Goal: Information Seeking & Learning: Check status

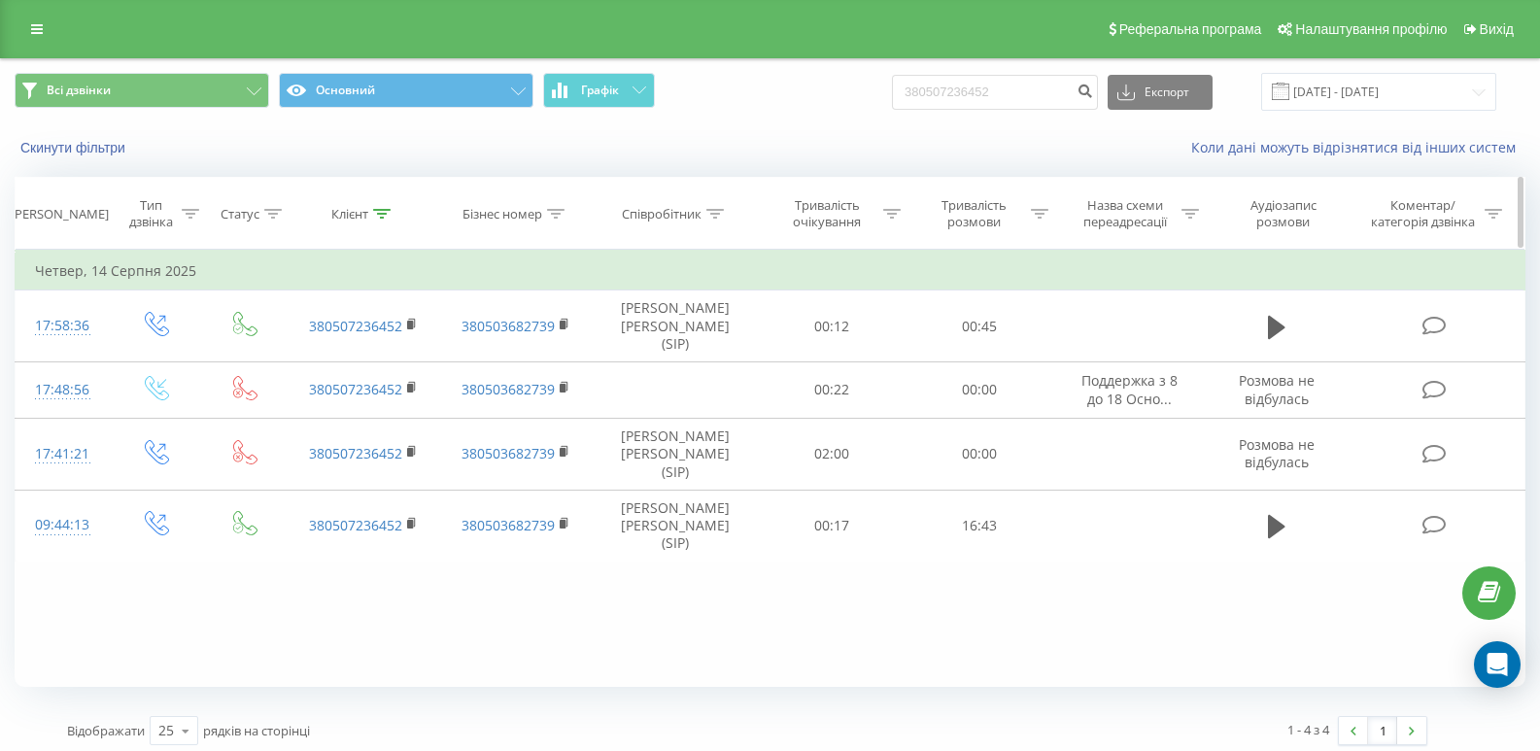
click at [712, 215] on icon at bounding box center [714, 214] width 17 height 10
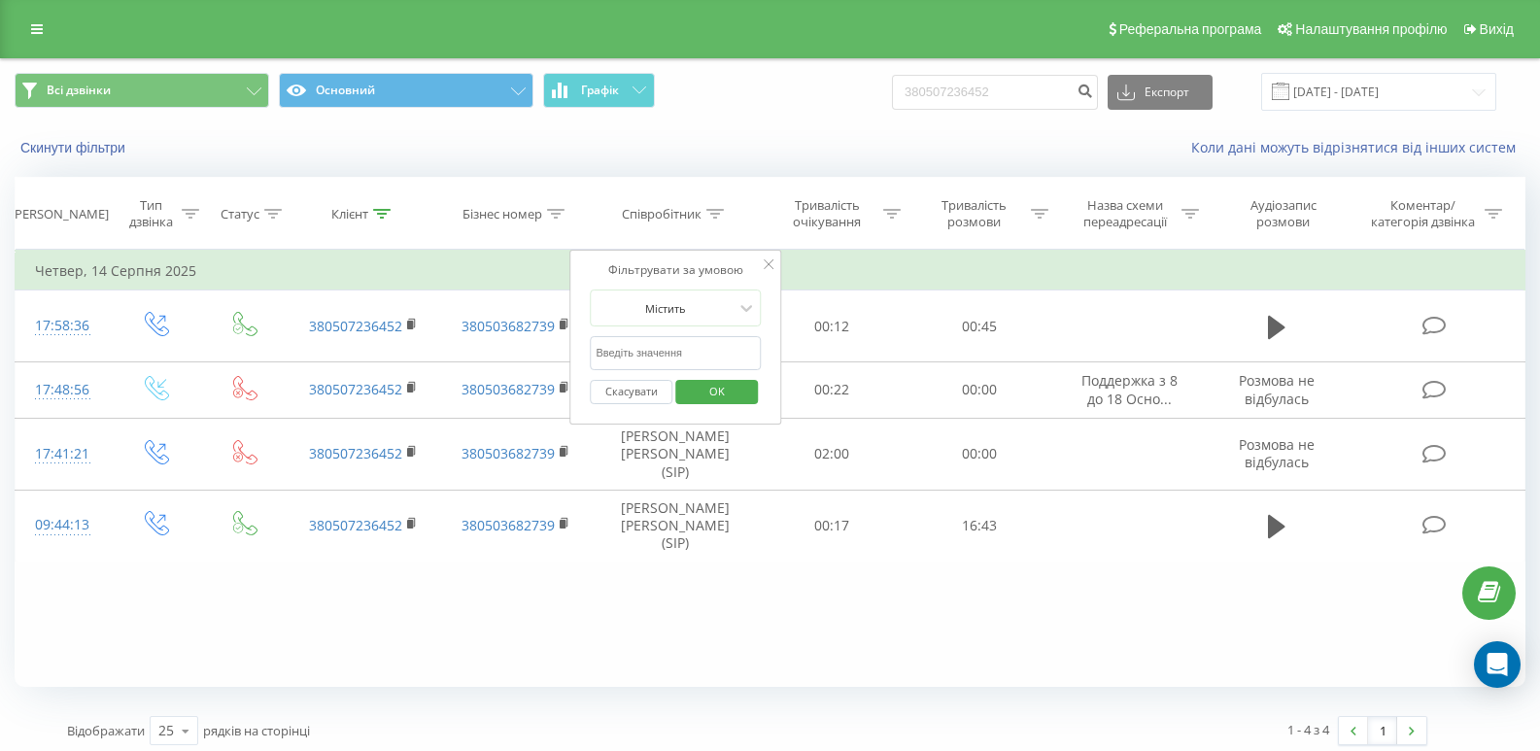
click at [669, 352] on input "text" at bounding box center [675, 353] width 171 height 34
type input "болковенко карина"
click at [694, 399] on span "OK" at bounding box center [717, 391] width 54 height 30
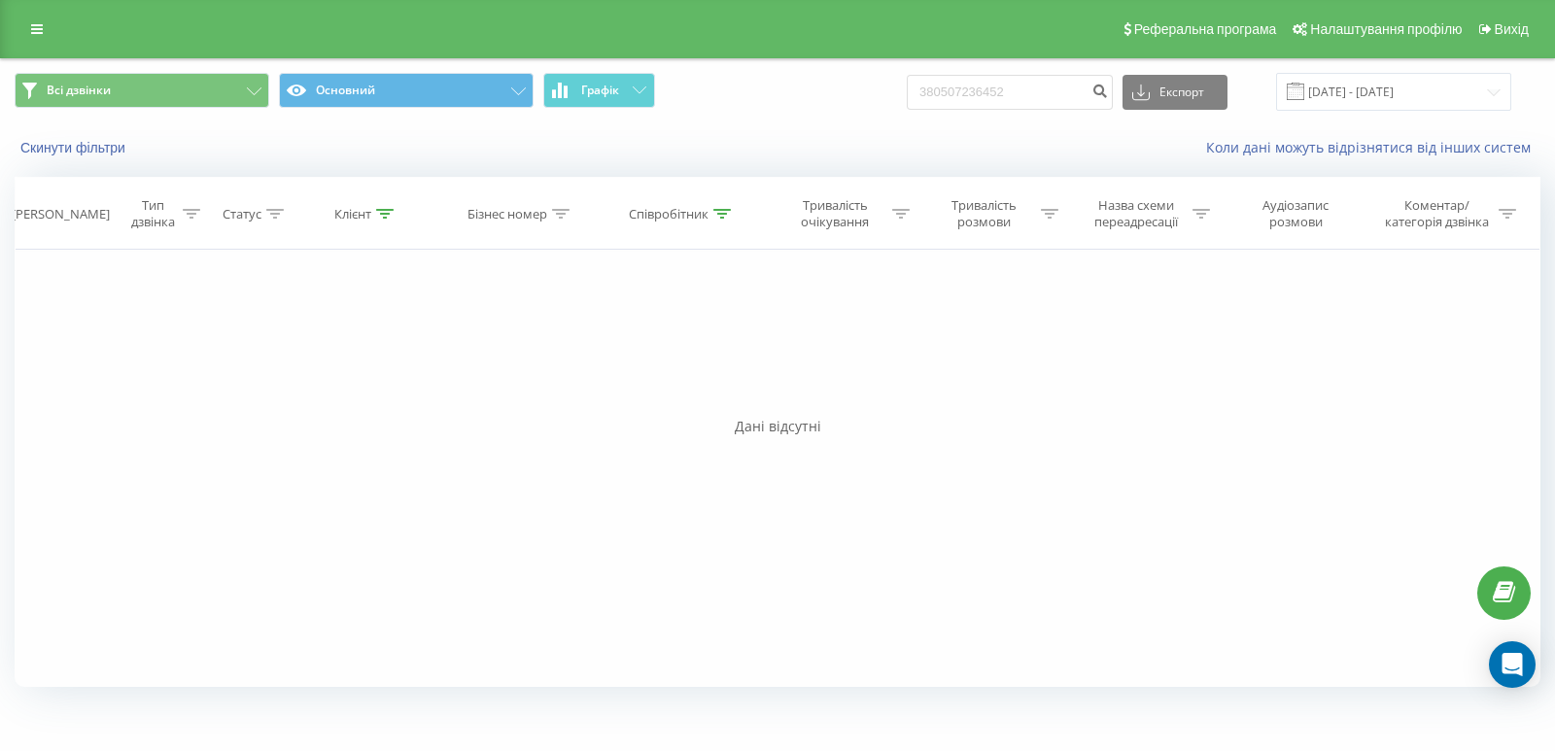
drag, startPoint x: 684, startPoint y: 403, endPoint x: 532, endPoint y: 618, distance: 263.4
click at [532, 618] on div "Фільтрувати за умовою Дорівнює Введіть значення Скасувати OK Фільтрувати за умо…" at bounding box center [778, 468] width 1526 height 437
click at [40, 21] on link at bounding box center [36, 29] width 35 height 27
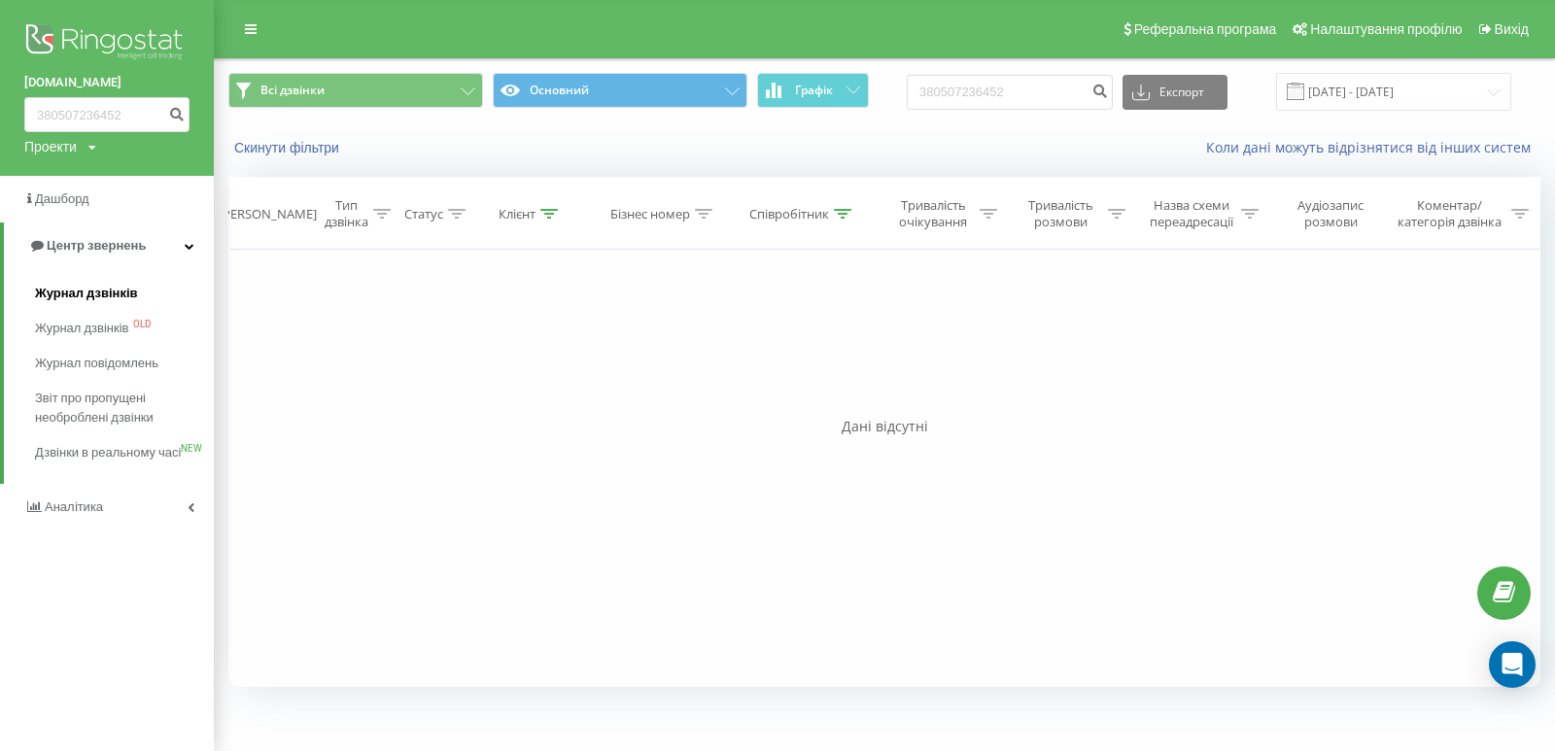
click at [50, 290] on span "Журнал дзвінків" at bounding box center [86, 293] width 103 height 19
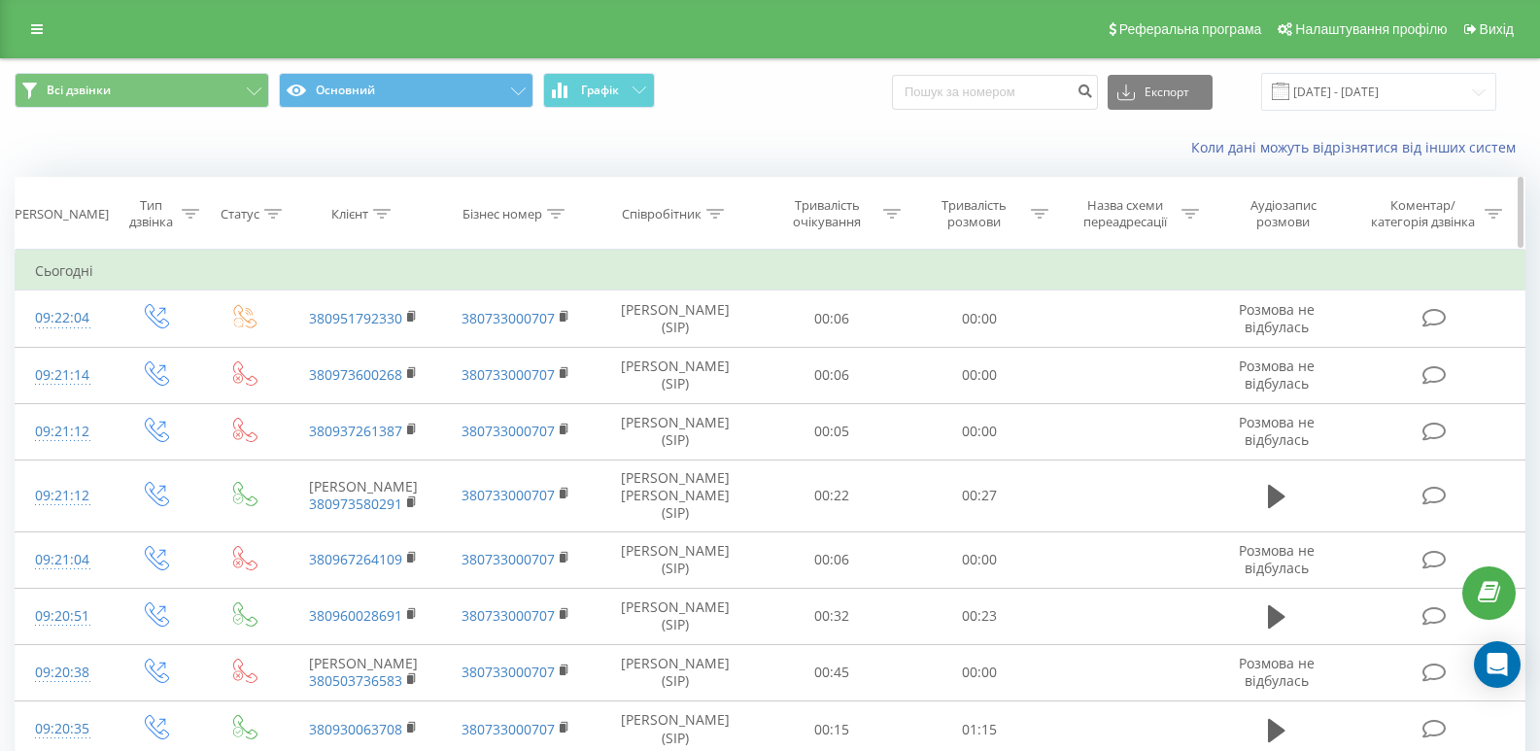
click at [711, 210] on icon at bounding box center [714, 214] width 17 height 10
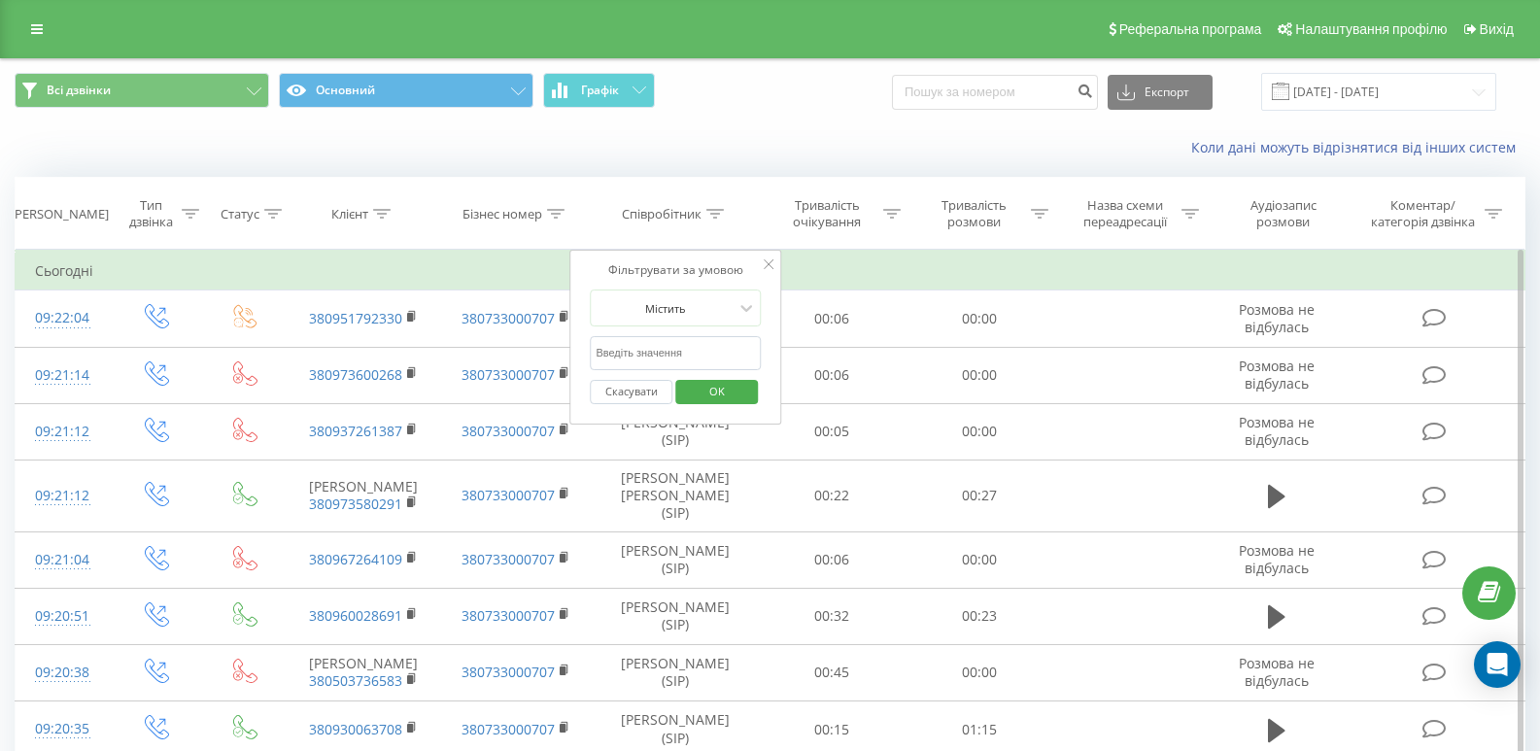
click at [686, 356] on input "text" at bounding box center [675, 353] width 171 height 34
type input "болковенко [PERSON_NAME]"
click at [698, 386] on span "OK" at bounding box center [717, 391] width 54 height 30
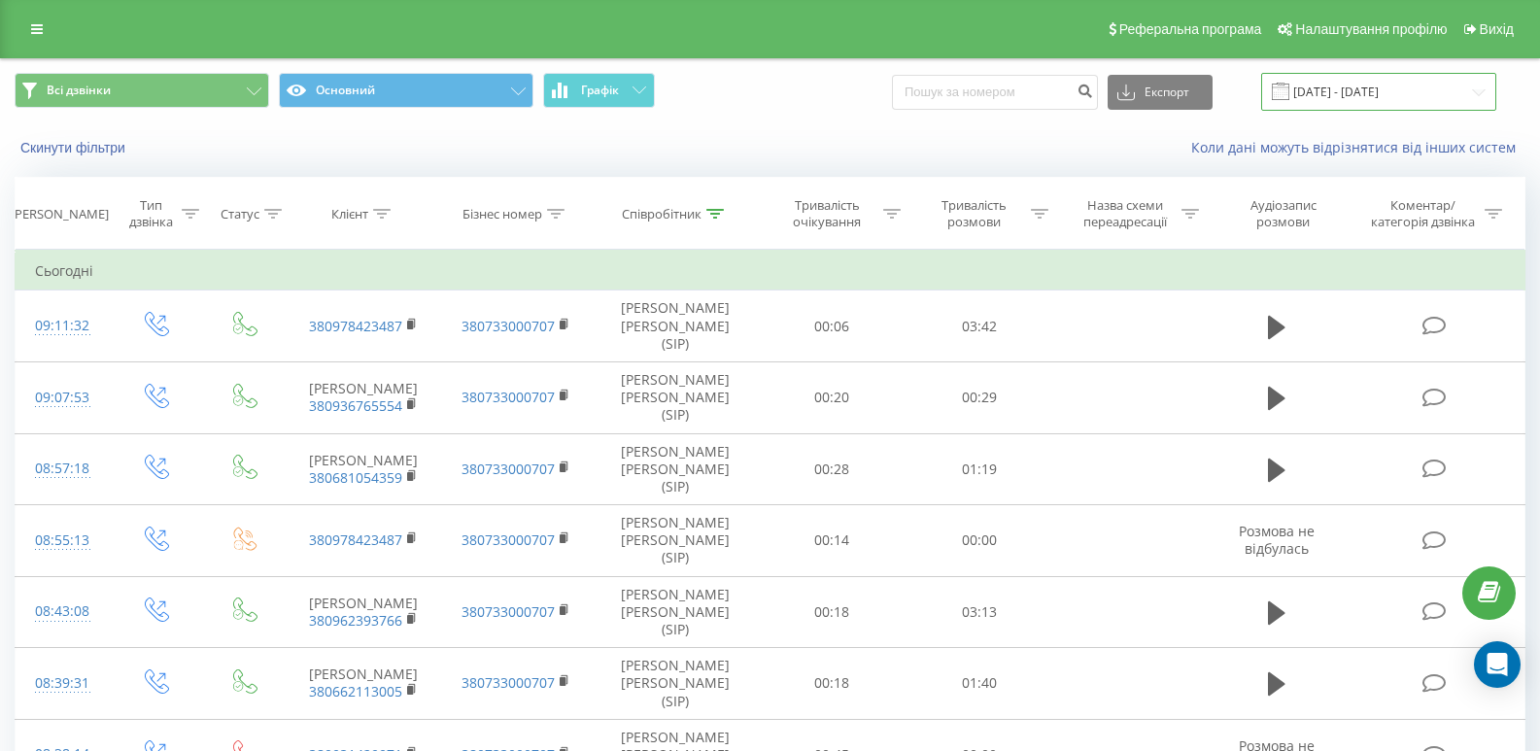
click at [1336, 85] on input "[DATE] - [DATE]" at bounding box center [1378, 92] width 235 height 38
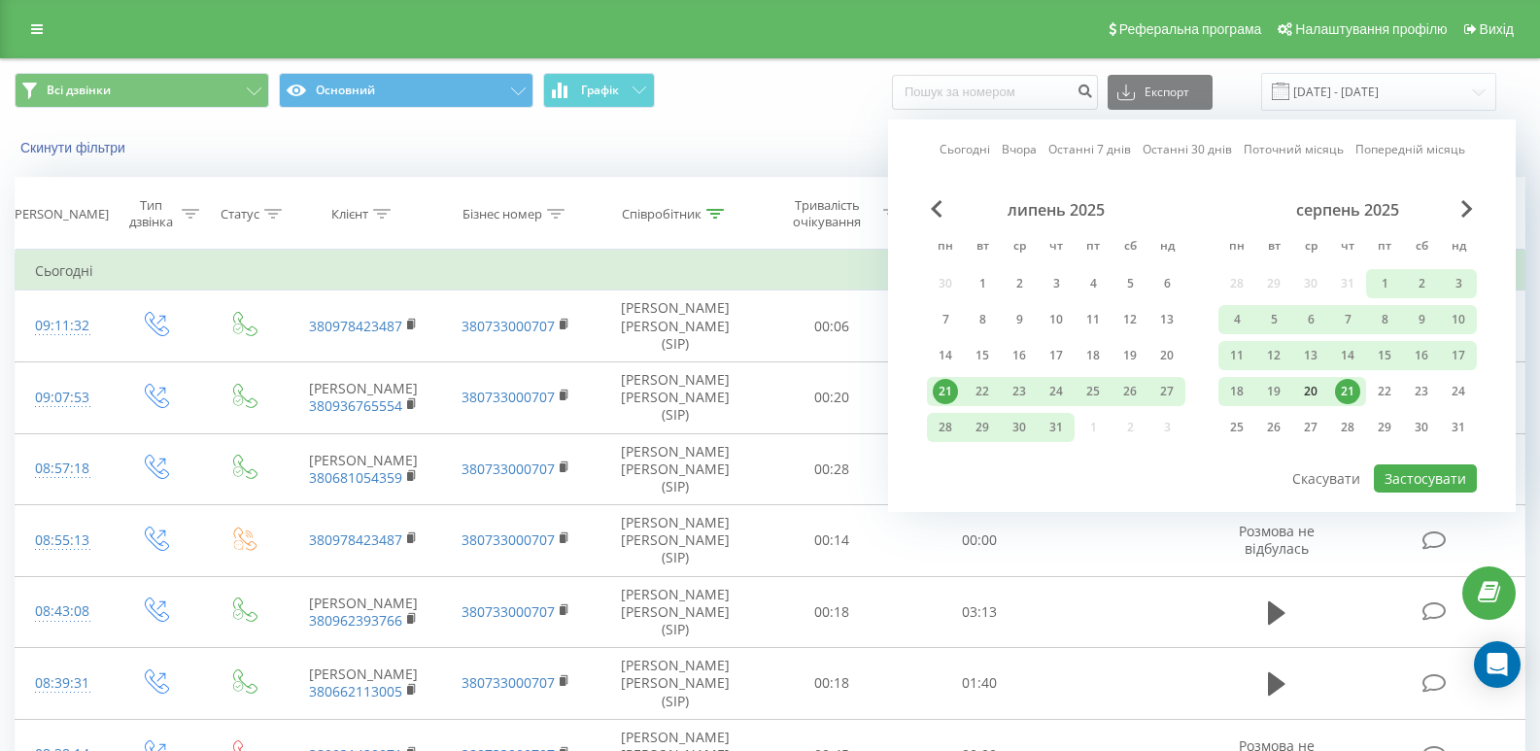
click at [1315, 392] on div "20" at bounding box center [1310, 391] width 25 height 25
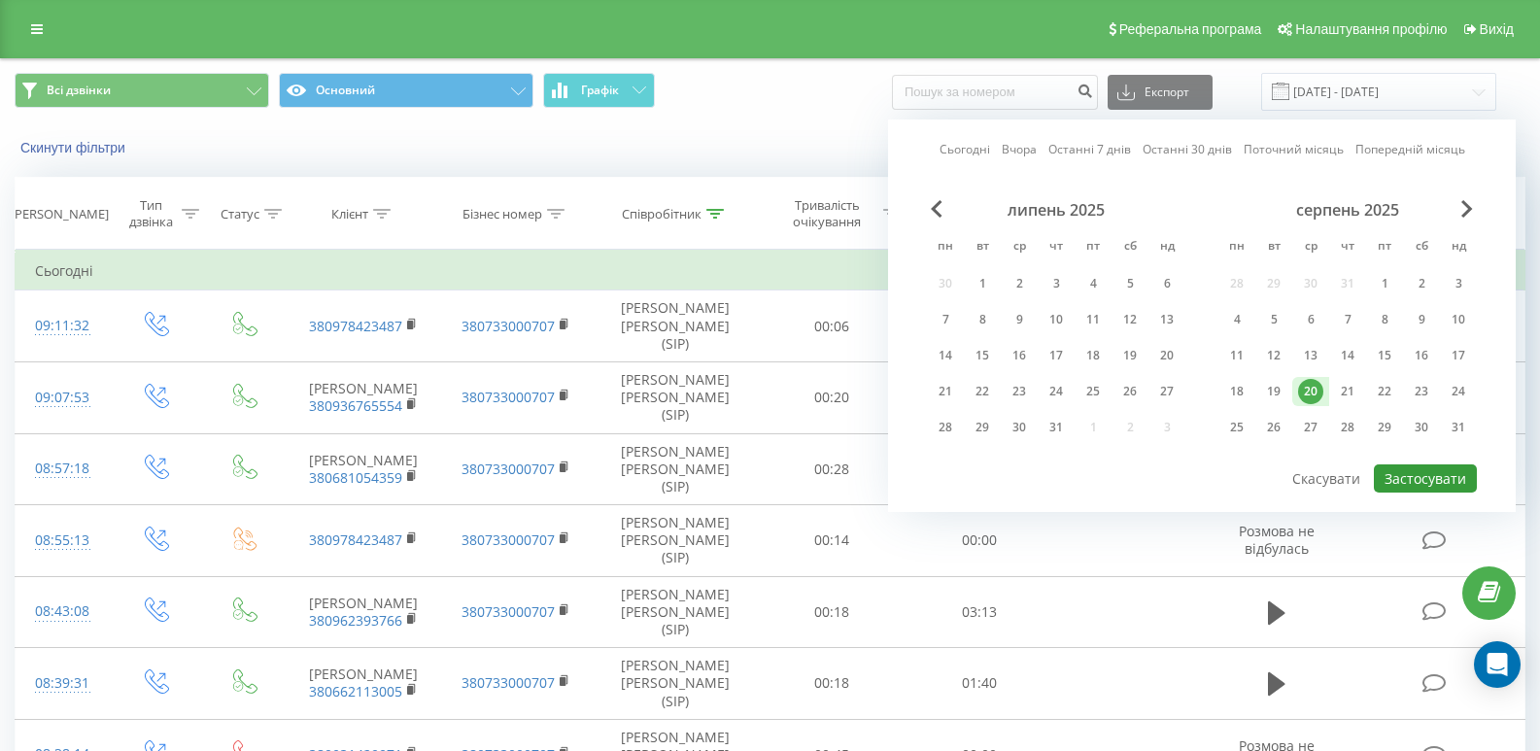
click at [1401, 480] on button "Застосувати" at bounding box center [1425, 478] width 103 height 28
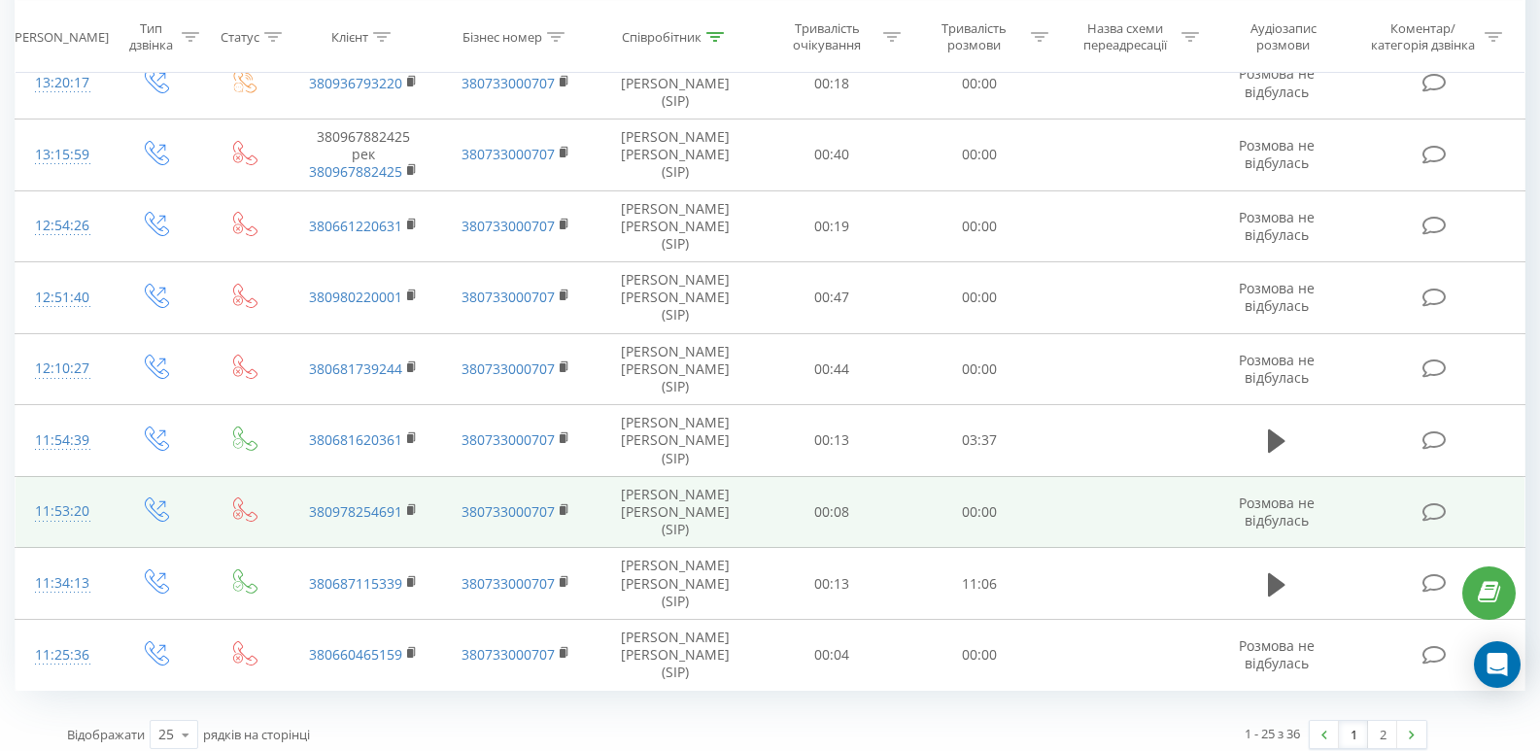
scroll to position [1399, 0]
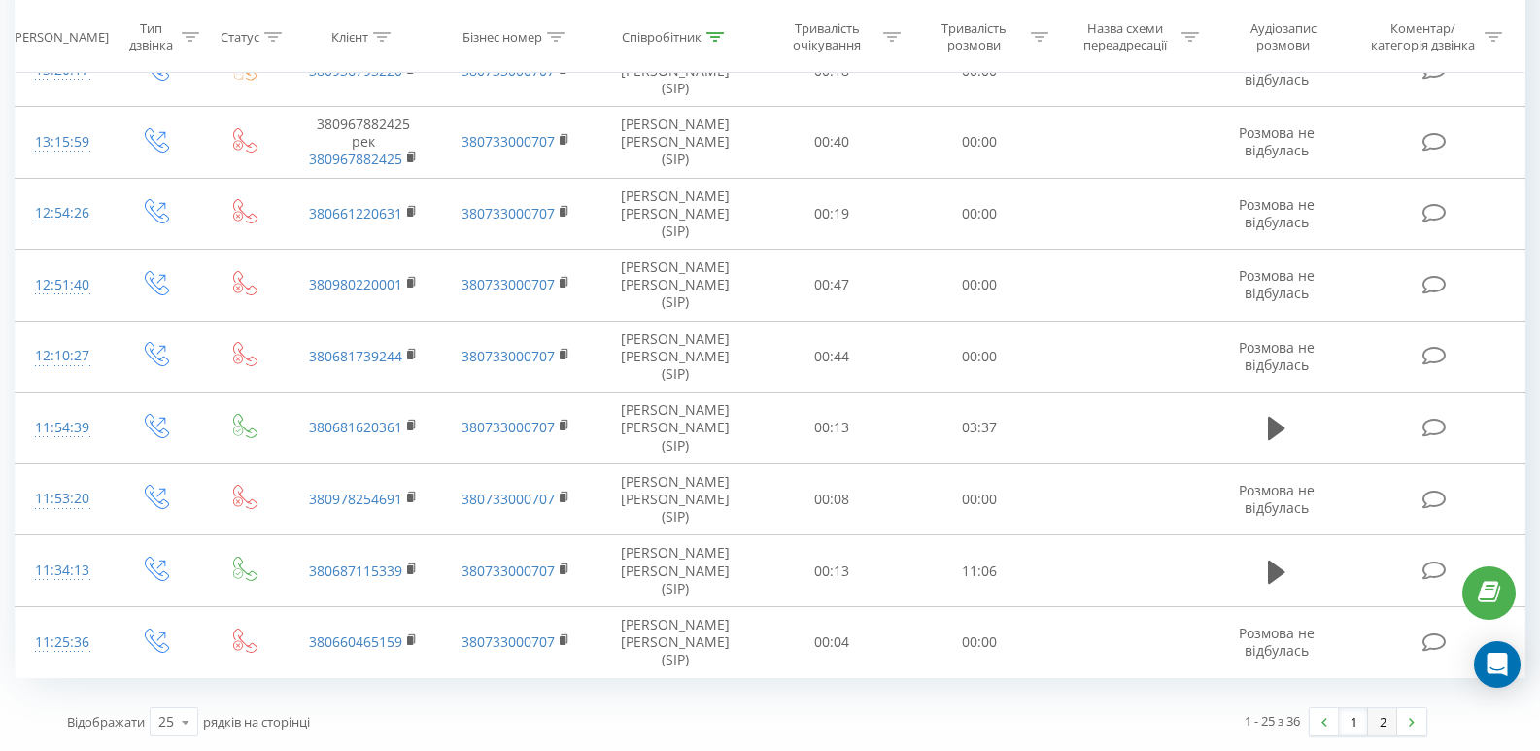
click at [1382, 721] on link "2" at bounding box center [1382, 721] width 29 height 27
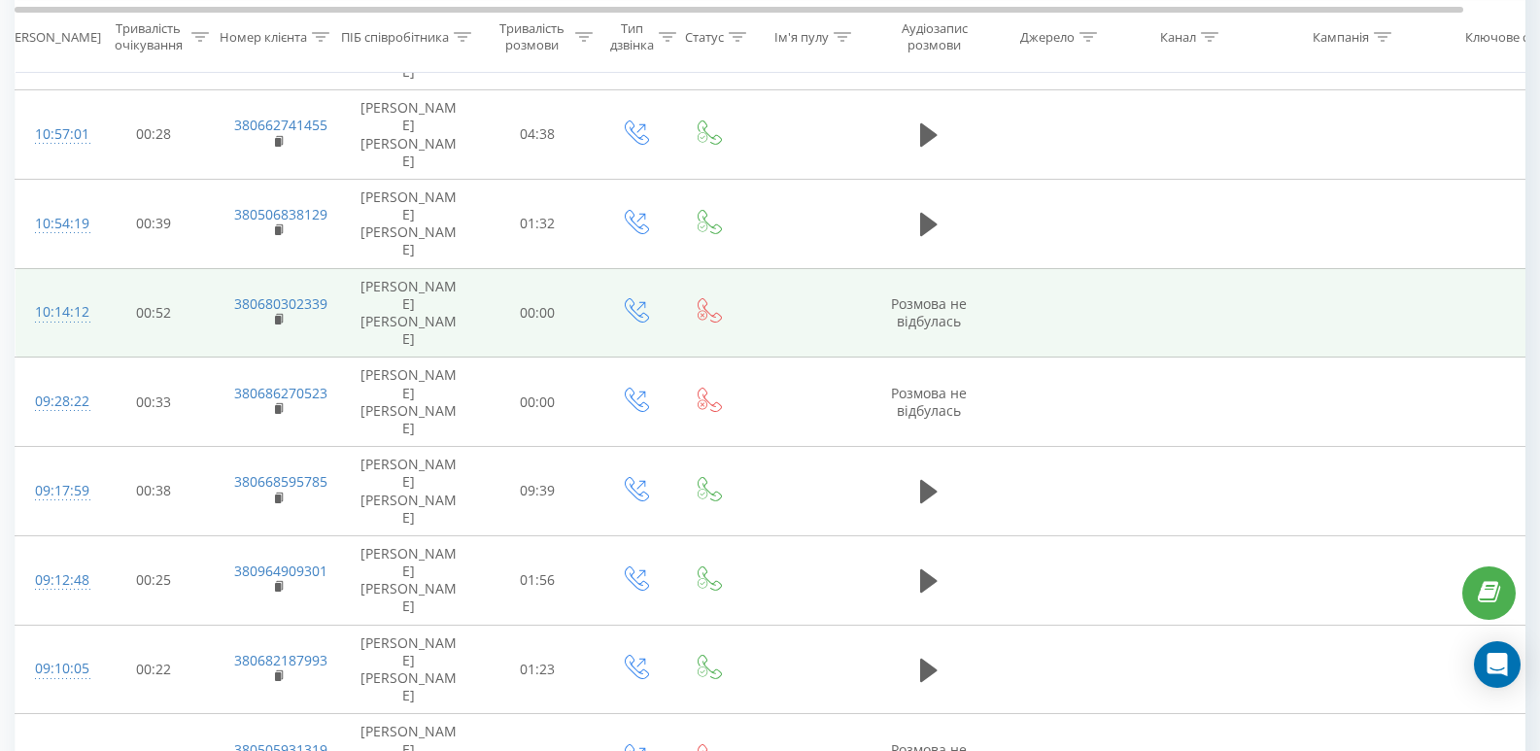
scroll to position [292, 0]
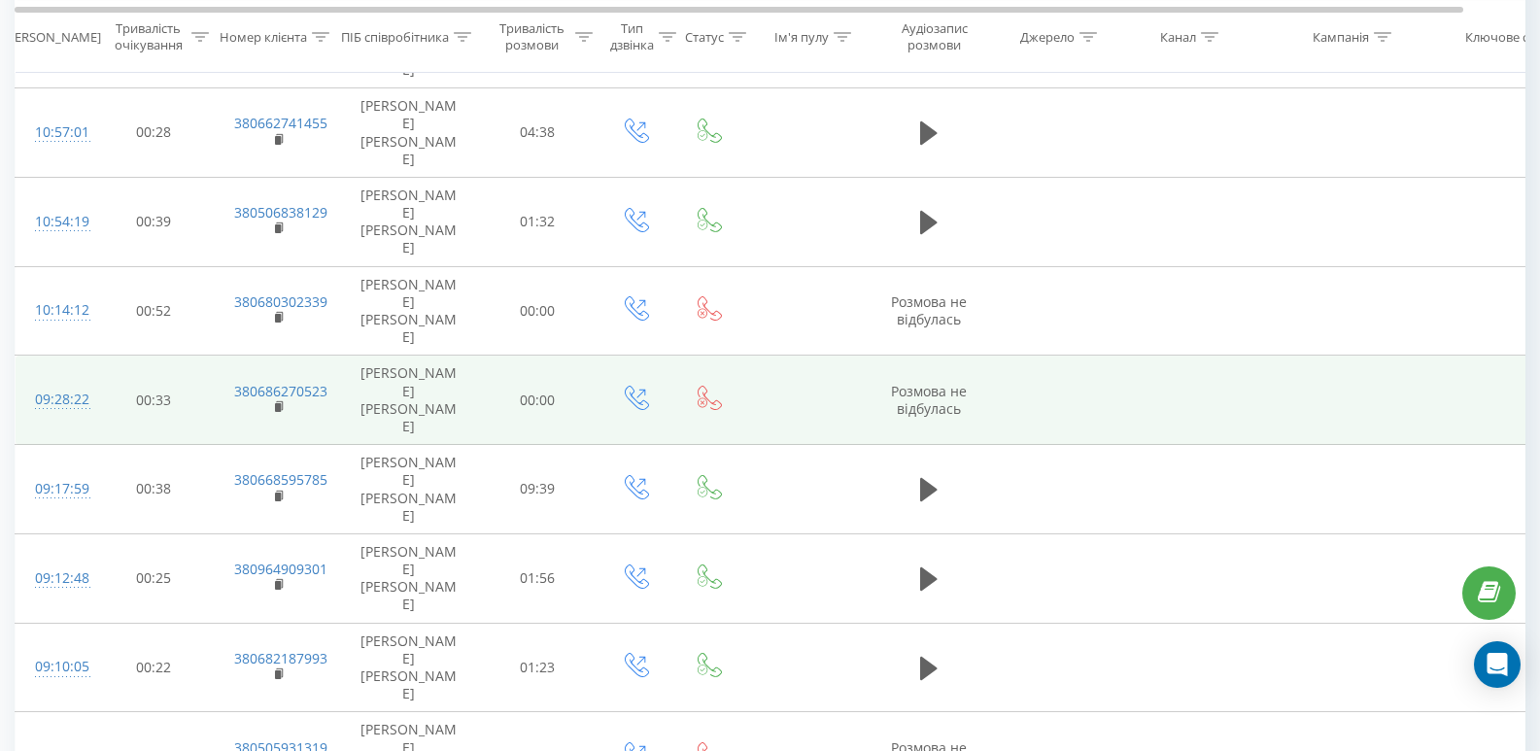
drag, startPoint x: 36, startPoint y: 318, endPoint x: 90, endPoint y: 322, distance: 54.6
click at [90, 356] on td "09:28:22" at bounding box center [55, 400] width 78 height 89
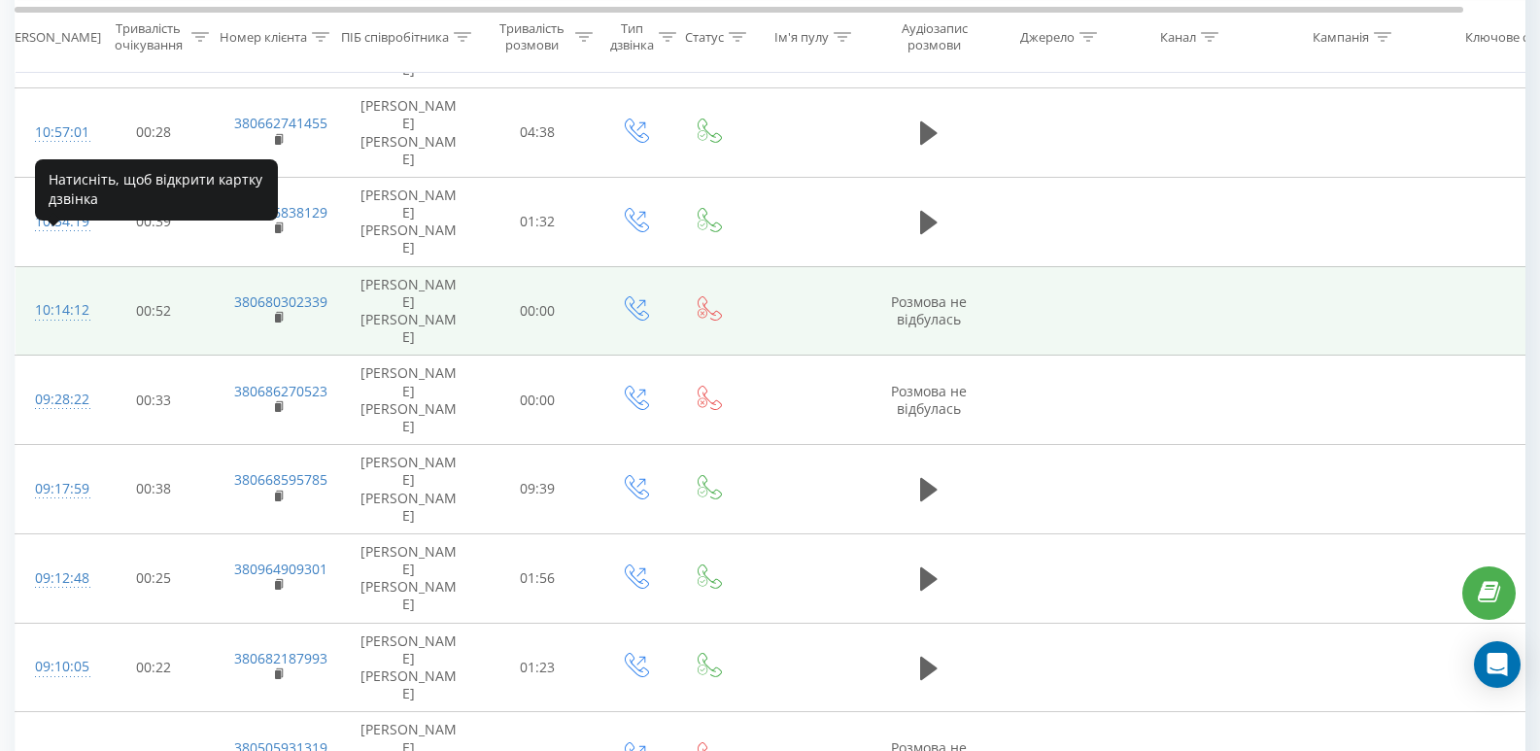
drag, startPoint x: 36, startPoint y: 252, endPoint x: 86, endPoint y: 249, distance: 50.6
click at [74, 292] on div "10:14:12" at bounding box center [54, 311] width 39 height 38
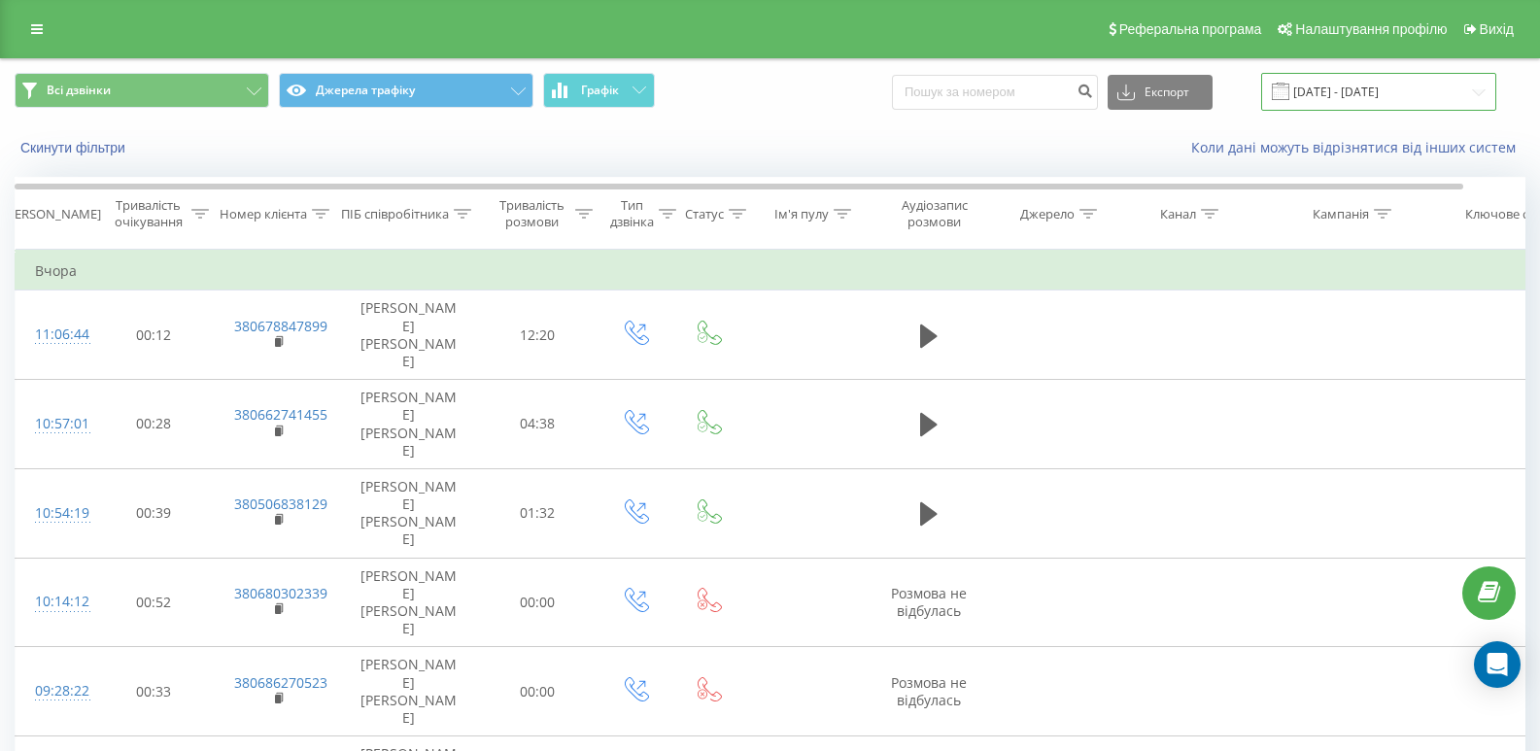
click at [1322, 92] on input "[DATE] - [DATE]" at bounding box center [1378, 92] width 235 height 38
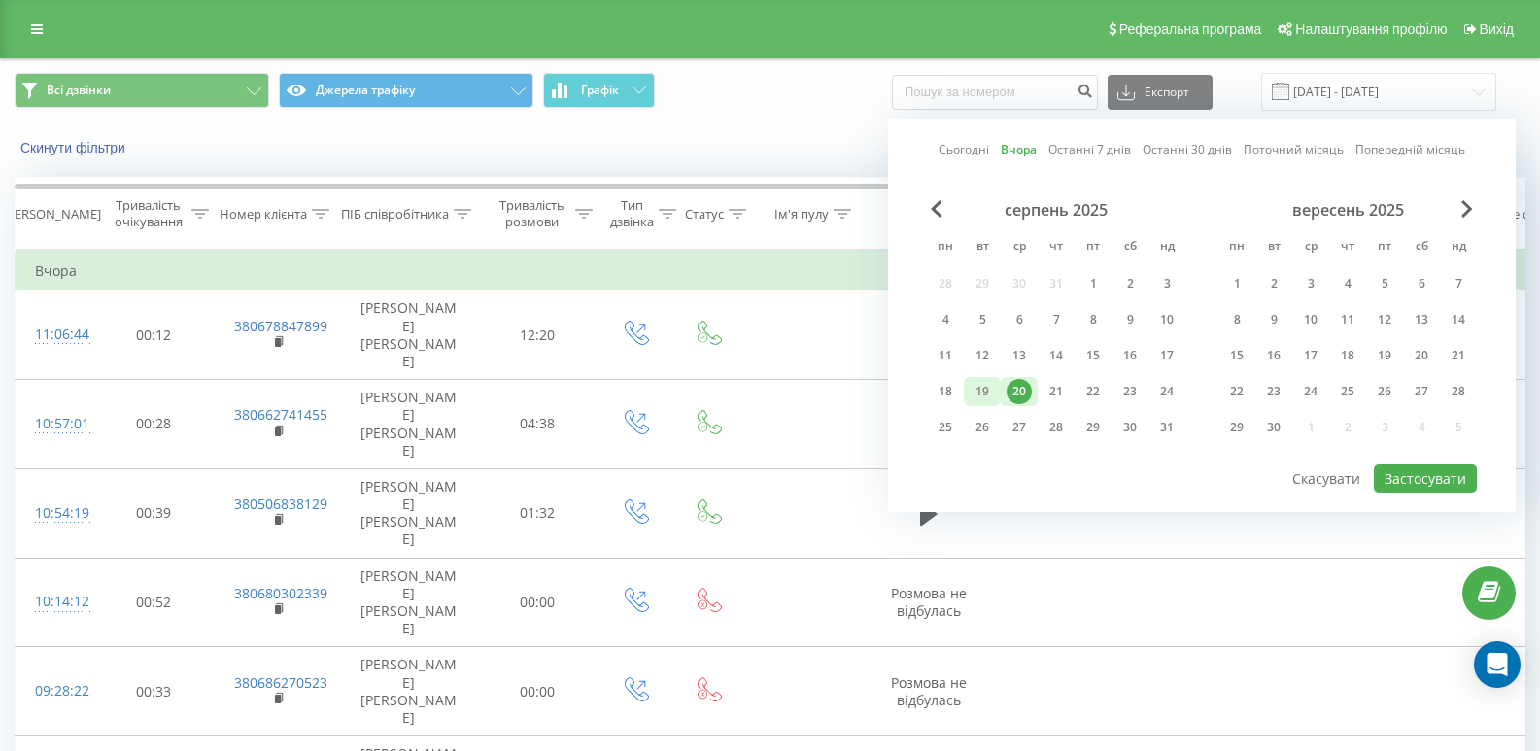
click at [981, 384] on div "19" at bounding box center [982, 391] width 25 height 25
click at [1414, 482] on button "Застосувати" at bounding box center [1425, 478] width 103 height 28
type input "[DATE] - [DATE]"
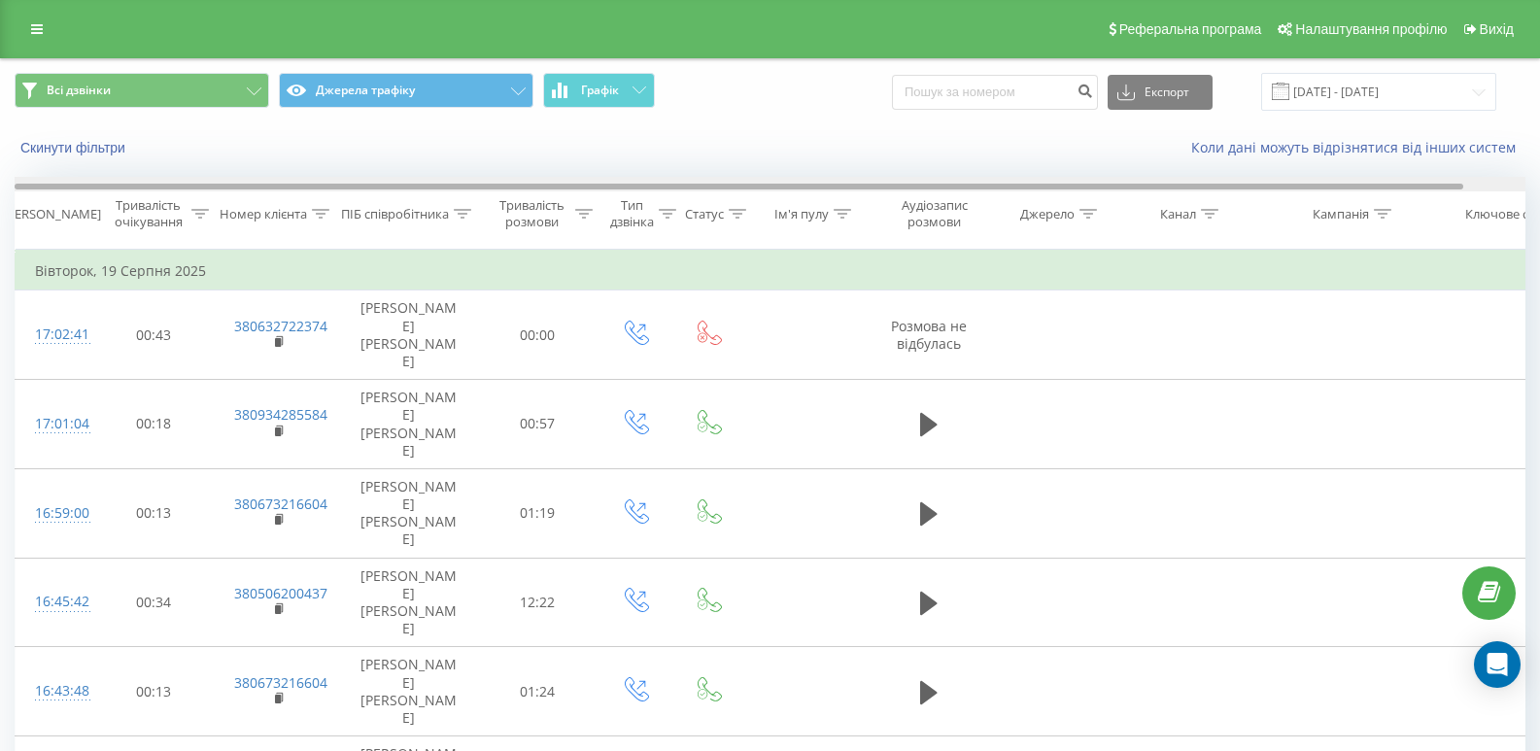
drag, startPoint x: 1092, startPoint y: 187, endPoint x: 650, endPoint y: 171, distance: 442.4
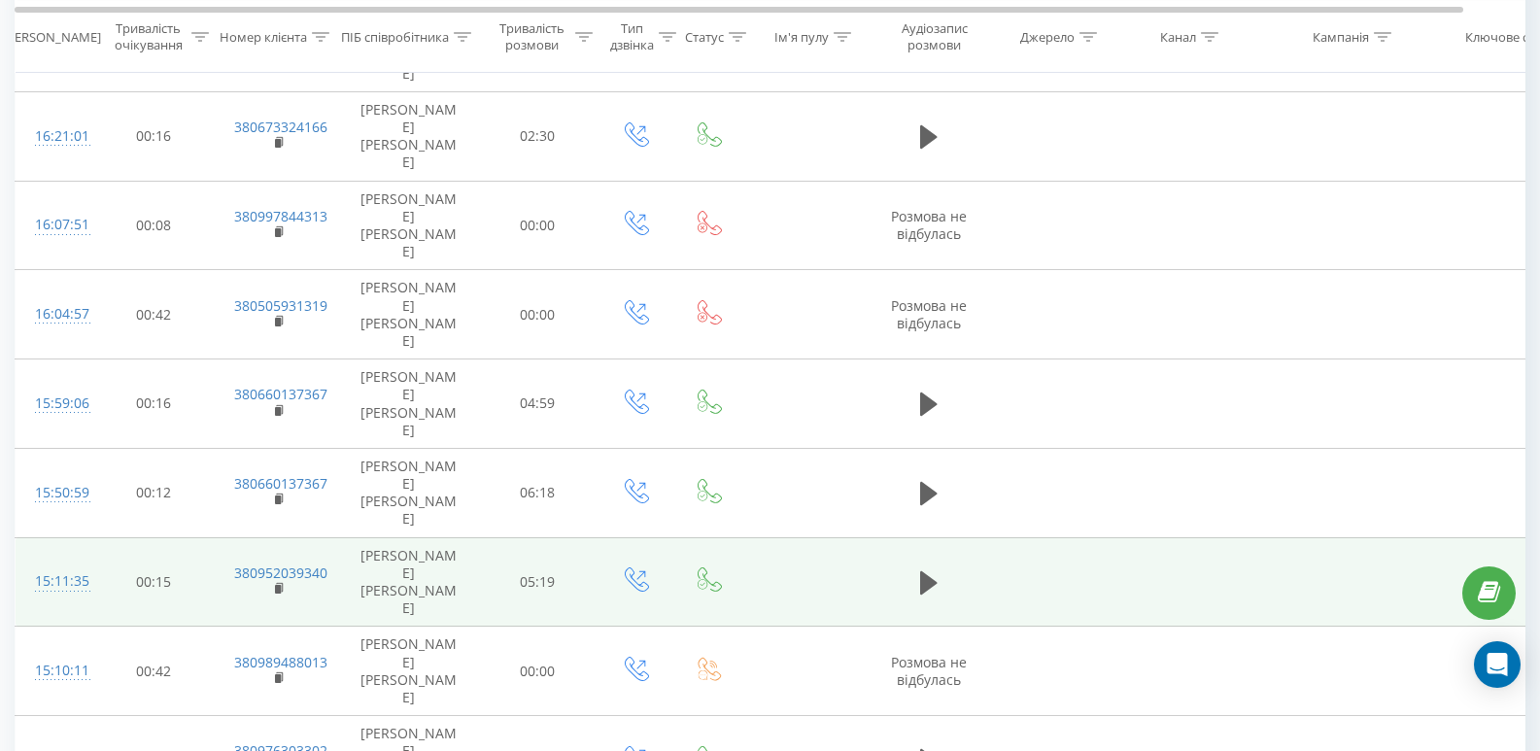
scroll to position [777, 0]
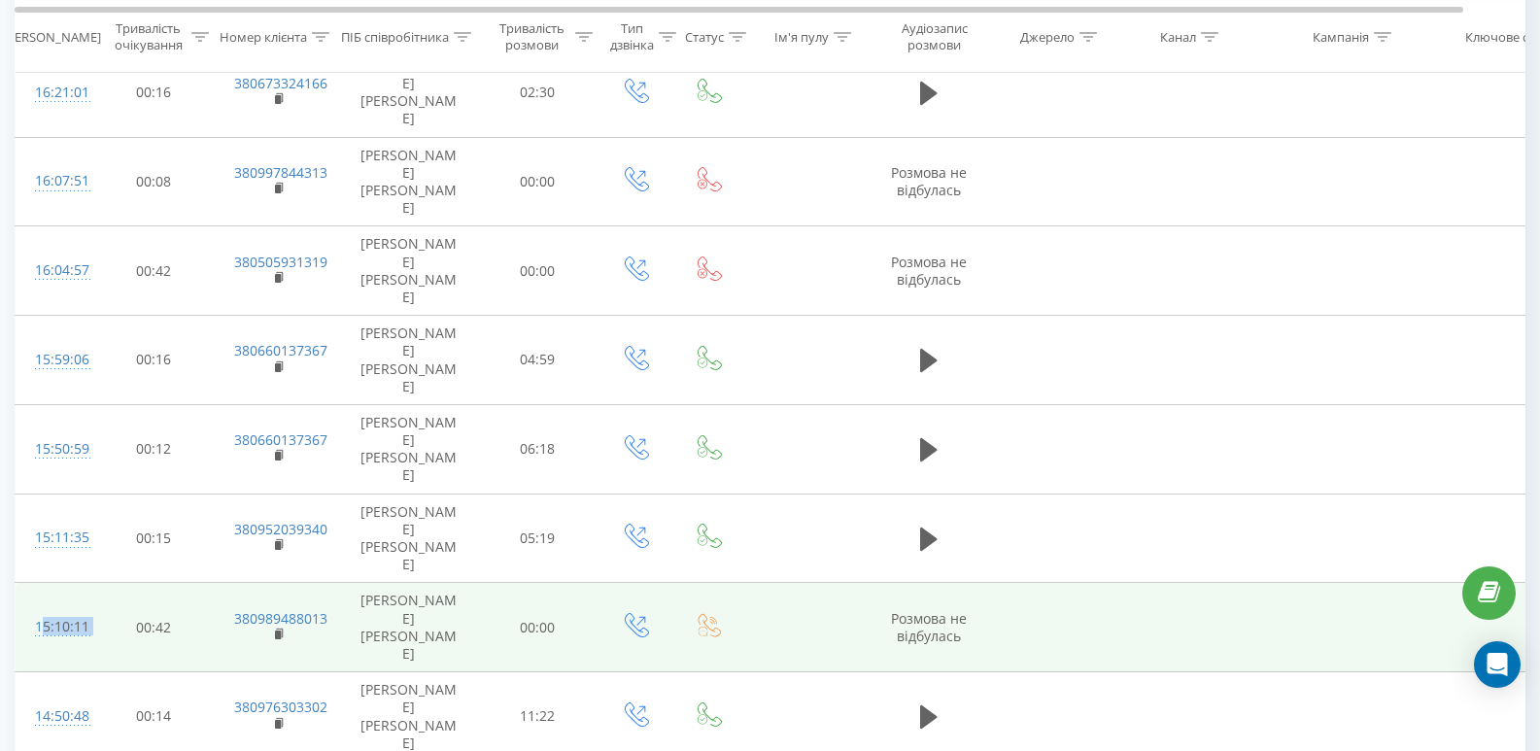
drag, startPoint x: 38, startPoint y: 411, endPoint x: 93, endPoint y: 410, distance: 55.4
click at [93, 583] on tr "15:10:11 00:42 380989488013 [PERSON_NAME] [PERSON_NAME] 00:00 [PERSON_NAME] не …" at bounding box center [803, 627] width 1574 height 89
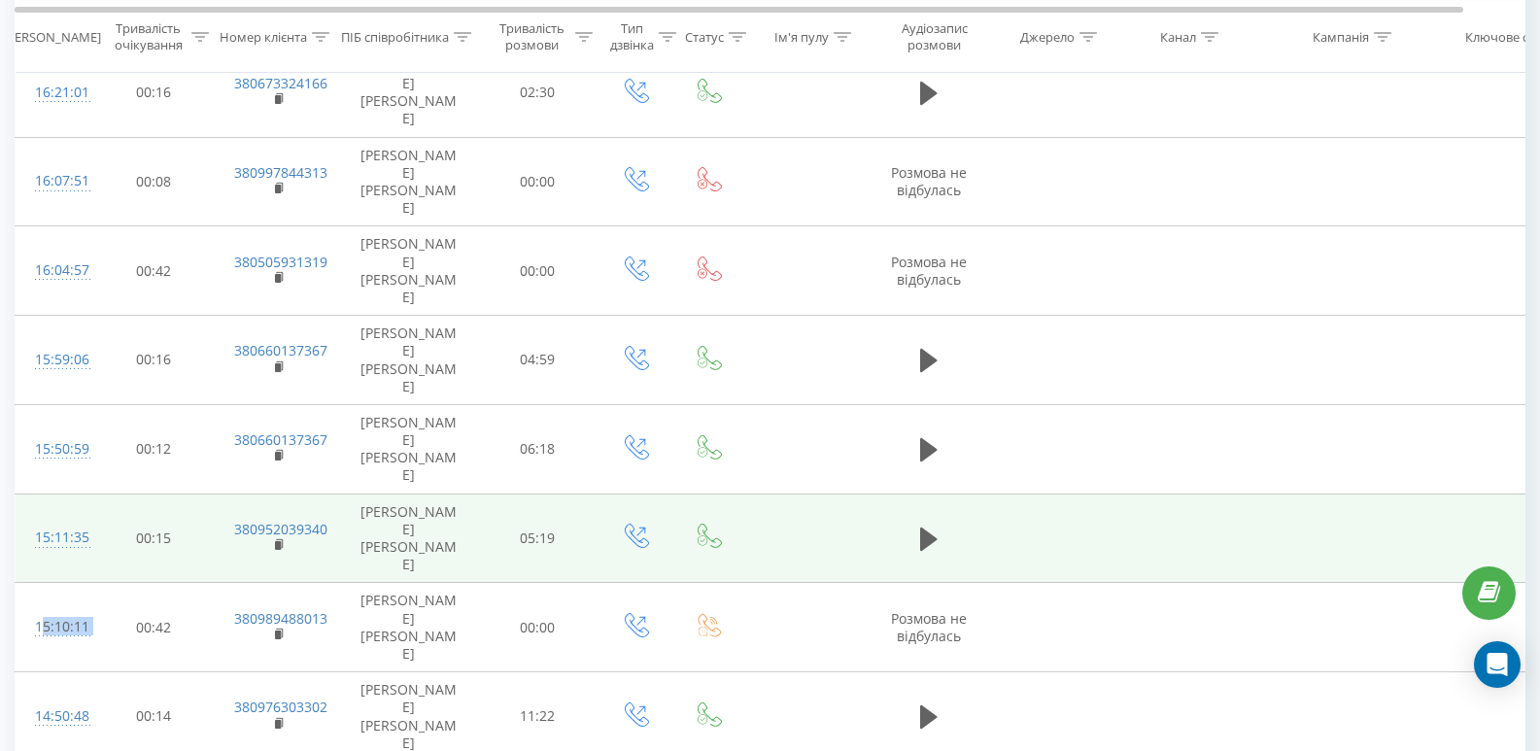
drag, startPoint x: 34, startPoint y: 335, endPoint x: 91, endPoint y: 335, distance: 57.3
click at [91, 494] on td "15:11:35" at bounding box center [55, 538] width 78 height 89
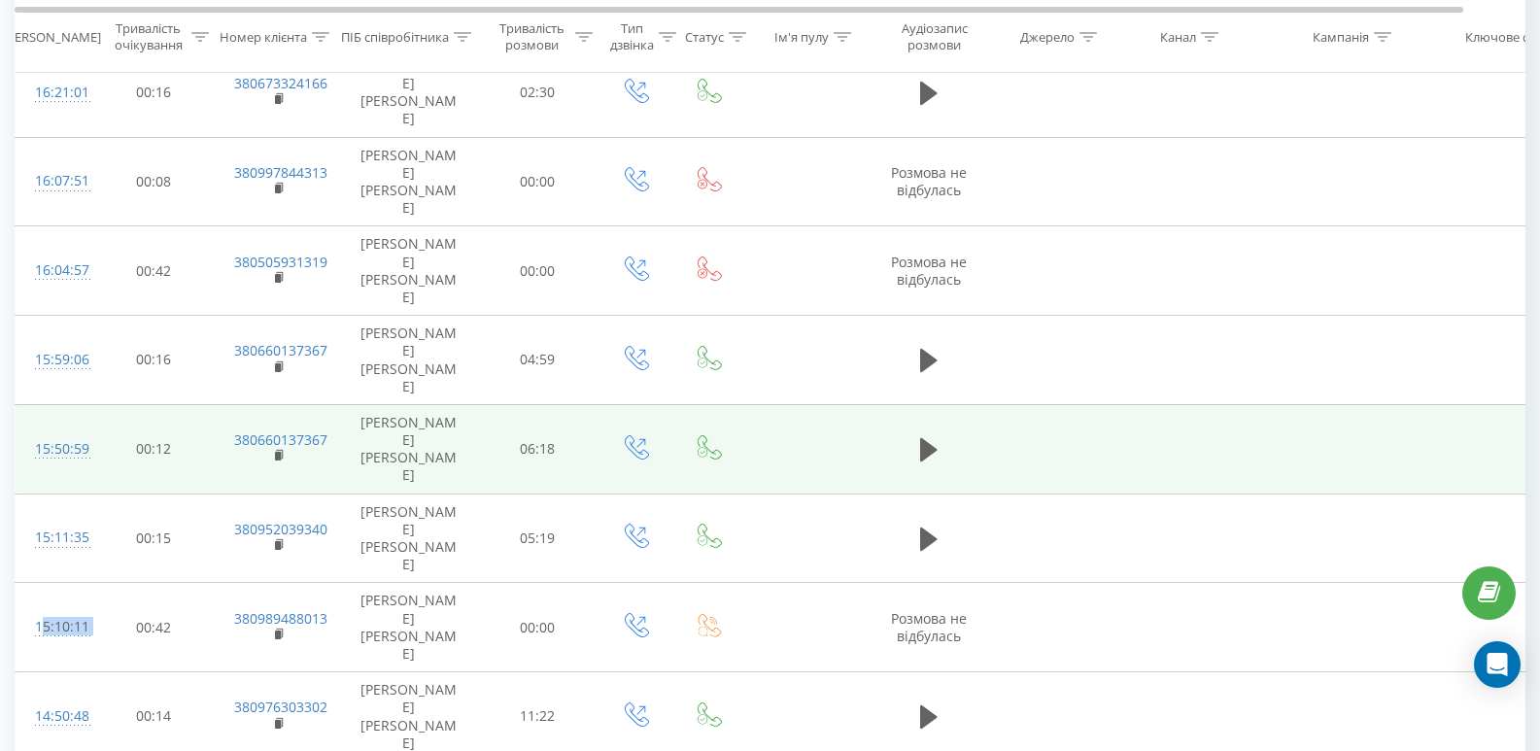
drag, startPoint x: 35, startPoint y: 262, endPoint x: 91, endPoint y: 265, distance: 56.4
click at [91, 404] on td "15:50:59" at bounding box center [55, 448] width 78 height 89
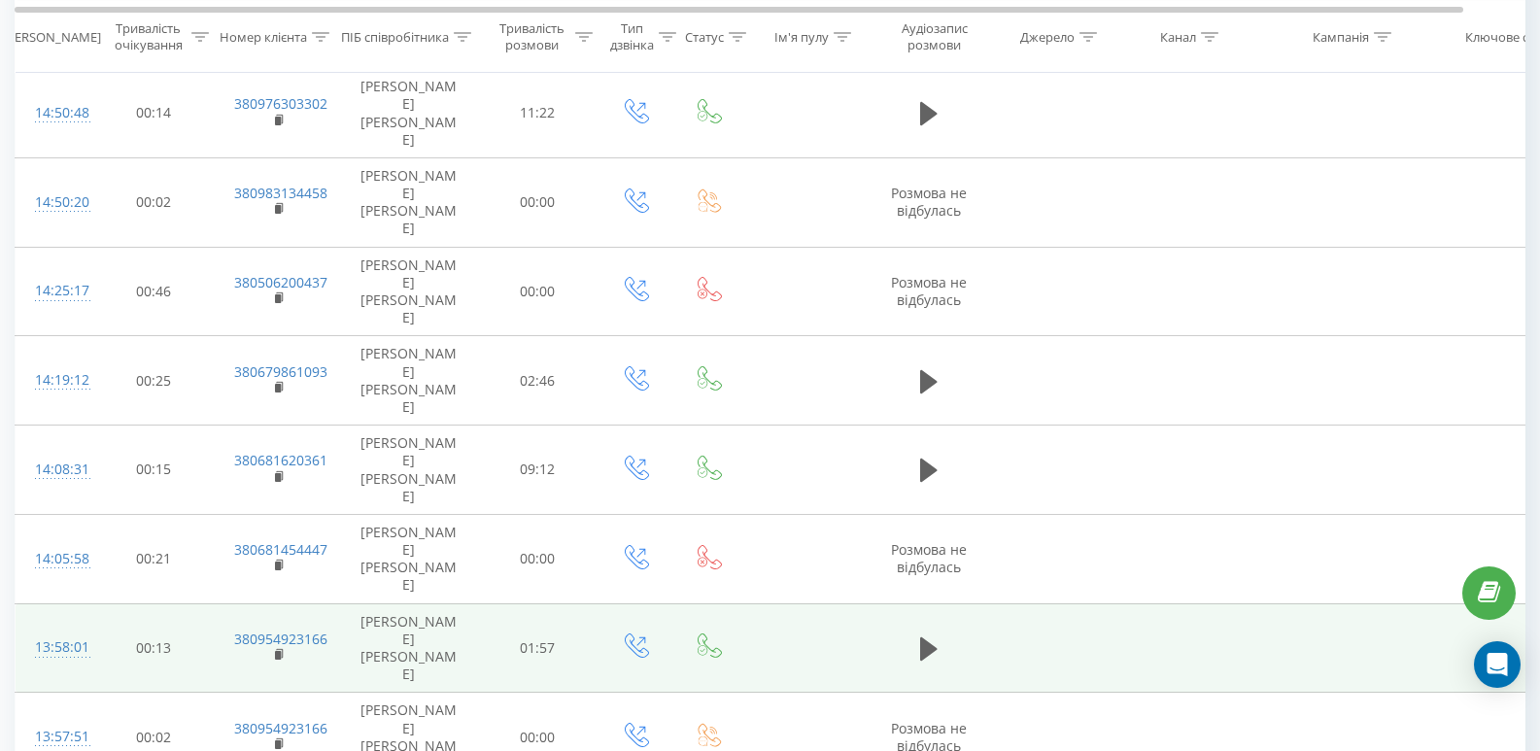
scroll to position [1399, 0]
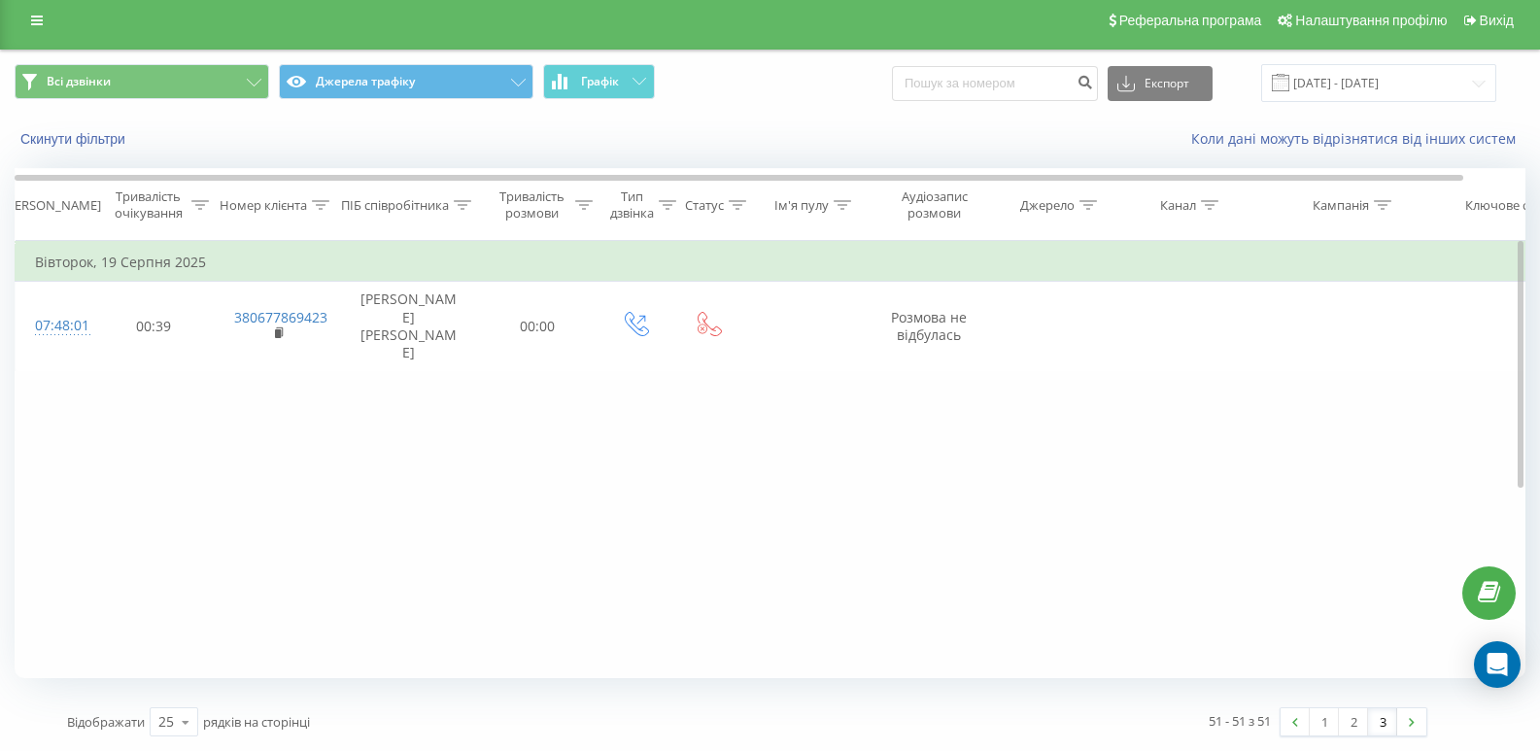
scroll to position [9, 0]
click at [1349, 721] on link "2" at bounding box center [1353, 721] width 29 height 27
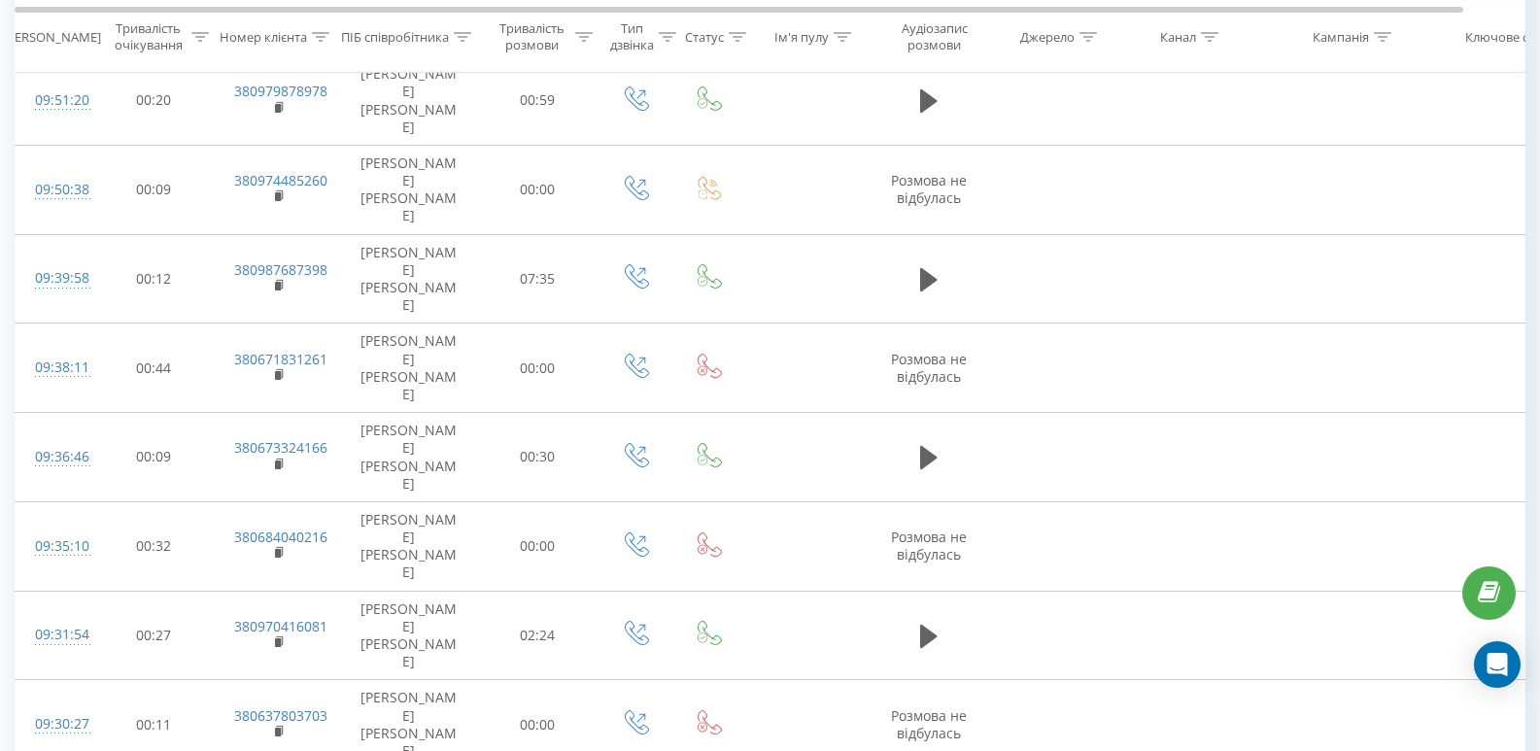
scroll to position [1399, 0]
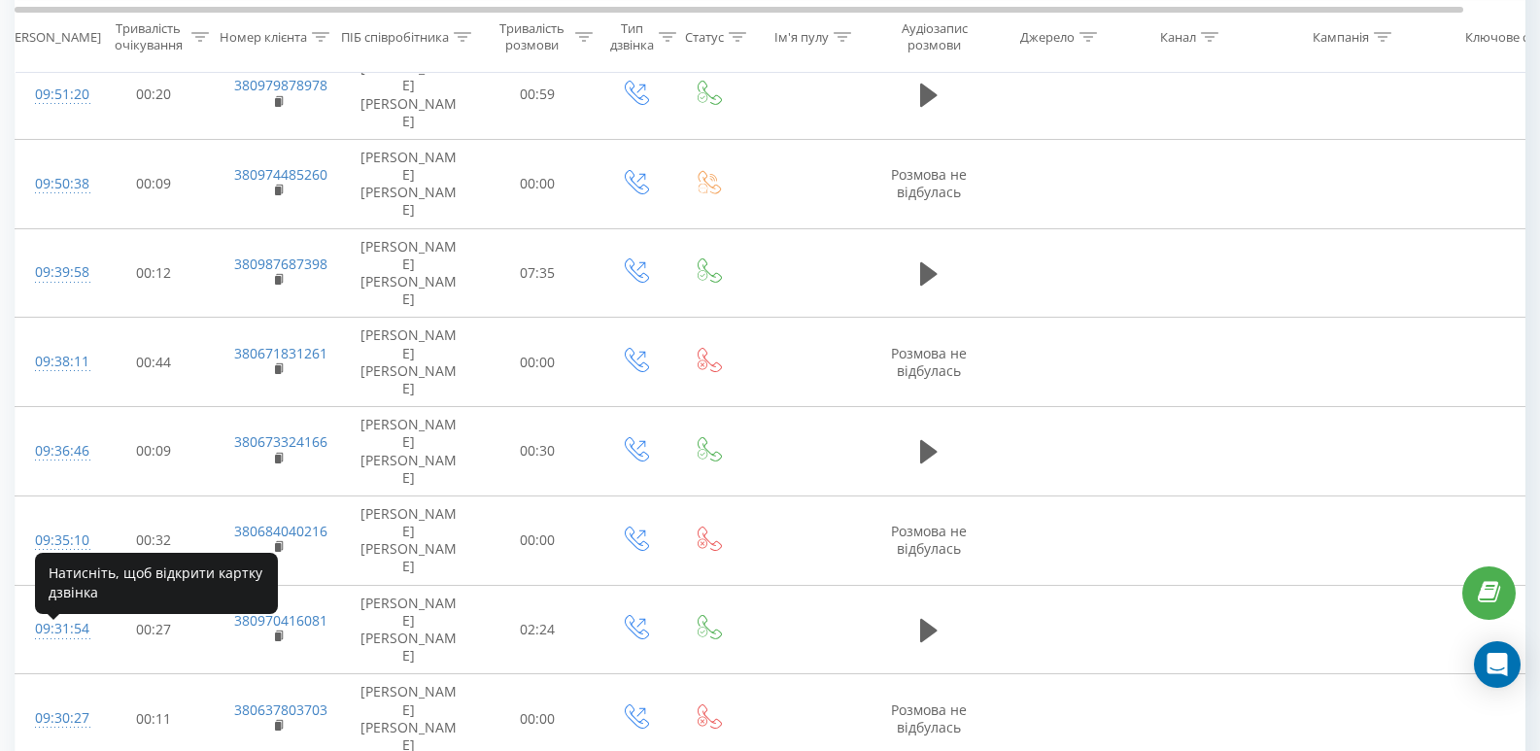
drag, startPoint x: 33, startPoint y: 644, endPoint x: 86, endPoint y: 644, distance: 53.4
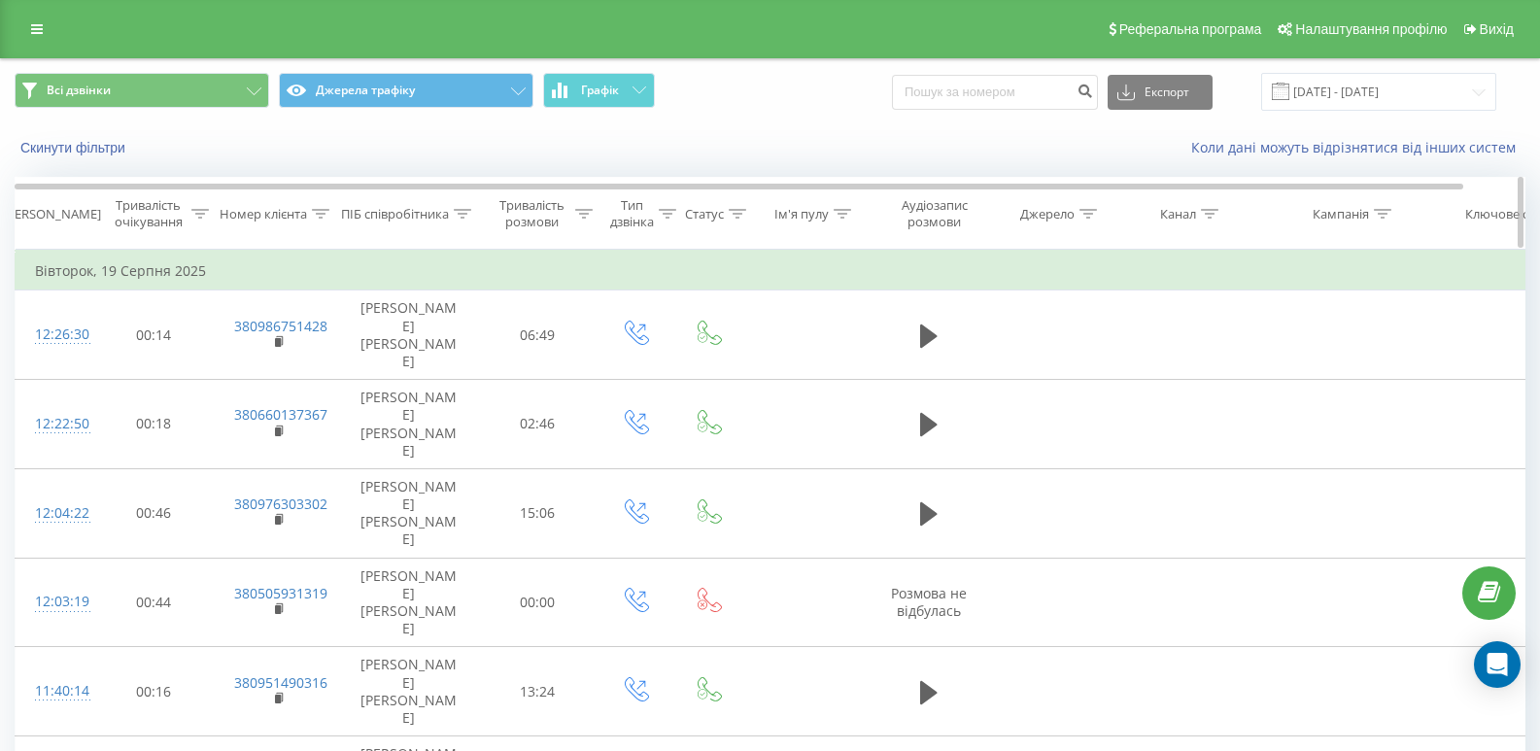
click at [459, 211] on icon at bounding box center [462, 214] width 17 height 10
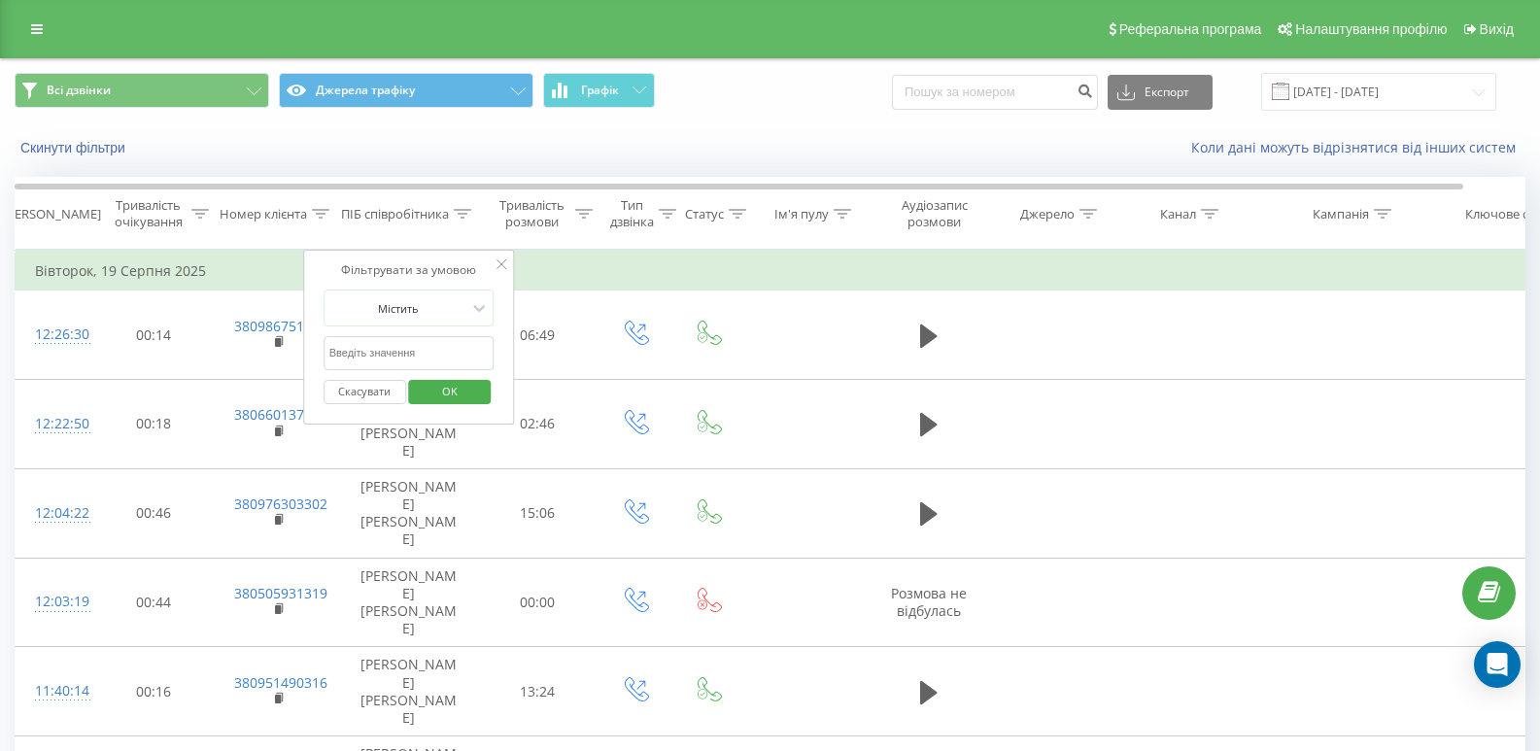
click at [445, 361] on input "text" at bounding box center [409, 353] width 171 height 34
type input "[PERSON_NAME]"
click at [470, 395] on span "OK" at bounding box center [450, 391] width 54 height 30
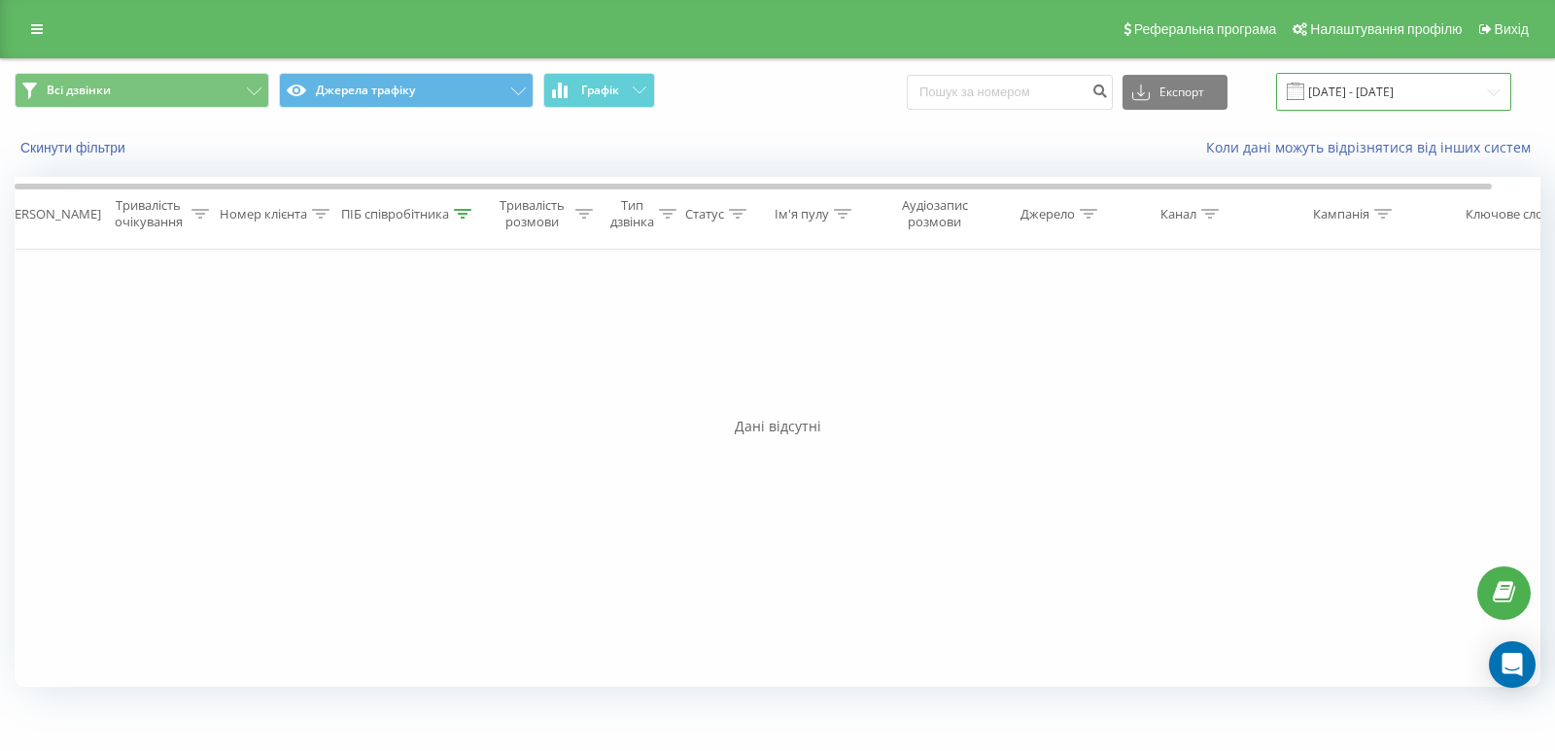
click at [1335, 86] on input "[DATE] - [DATE]" at bounding box center [1393, 92] width 235 height 38
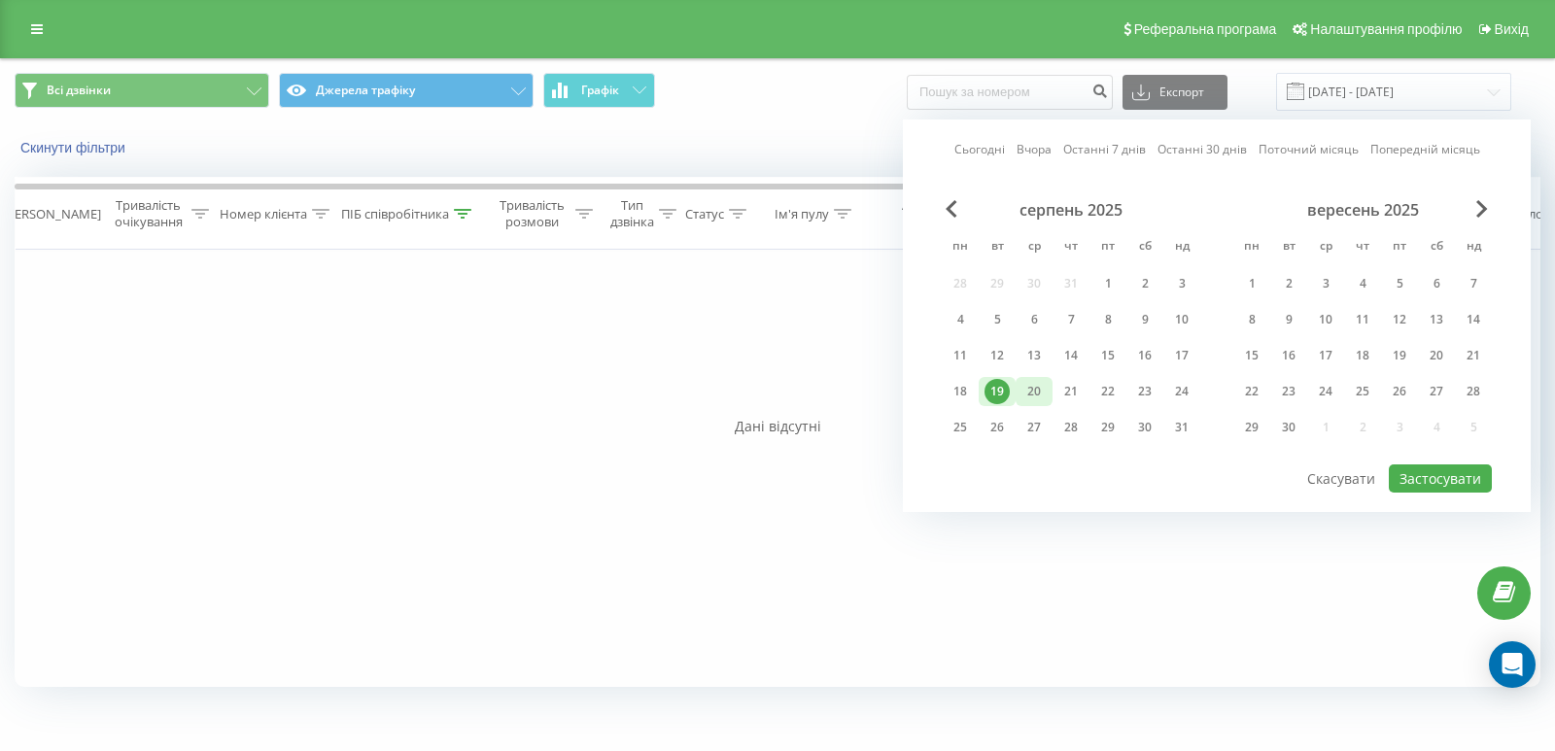
click at [1028, 390] on div "20" at bounding box center [1033, 391] width 25 height 25
click at [1454, 466] on button "Застосувати" at bounding box center [1440, 478] width 103 height 28
type input "[DATE] - [DATE]"
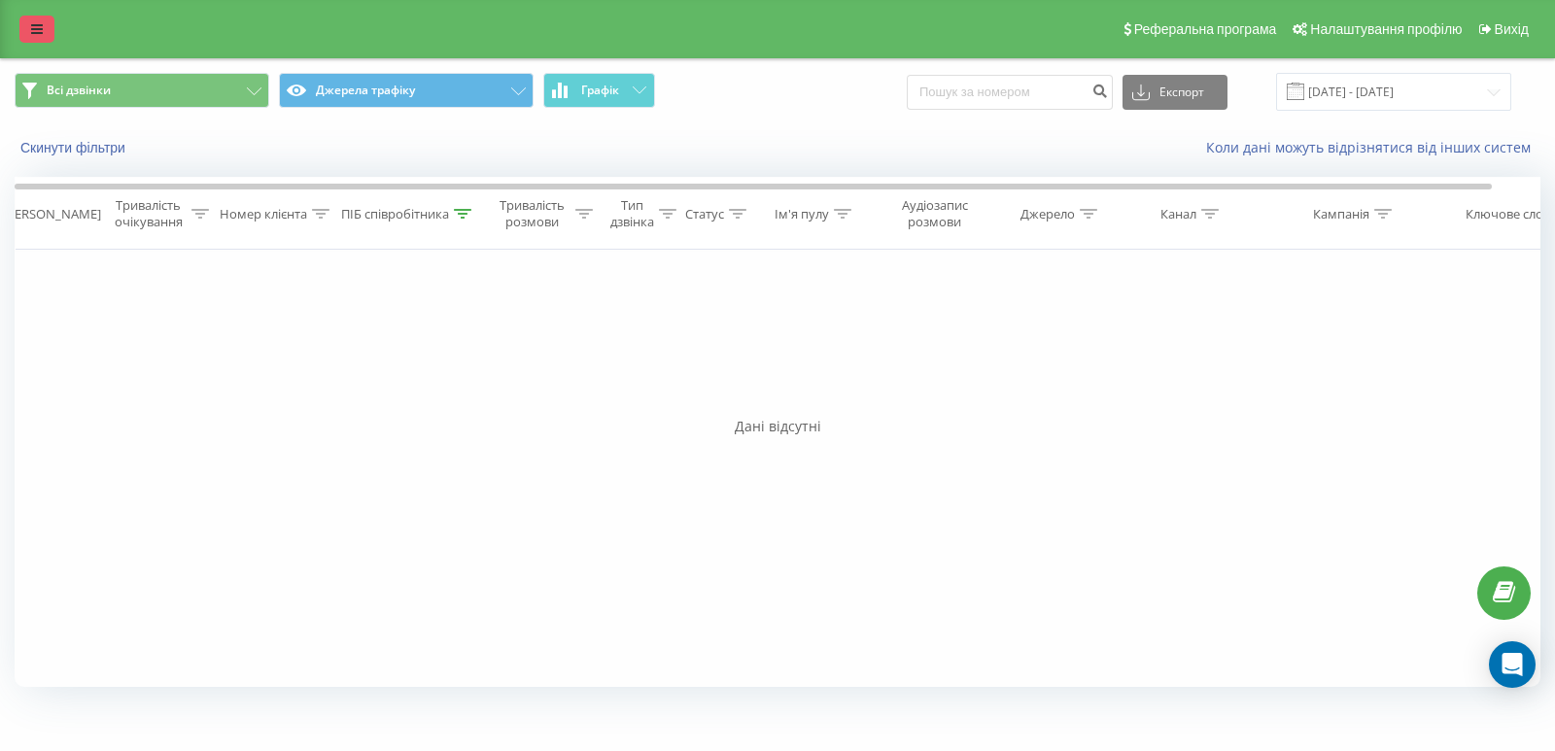
click at [32, 33] on icon at bounding box center [37, 29] width 12 height 14
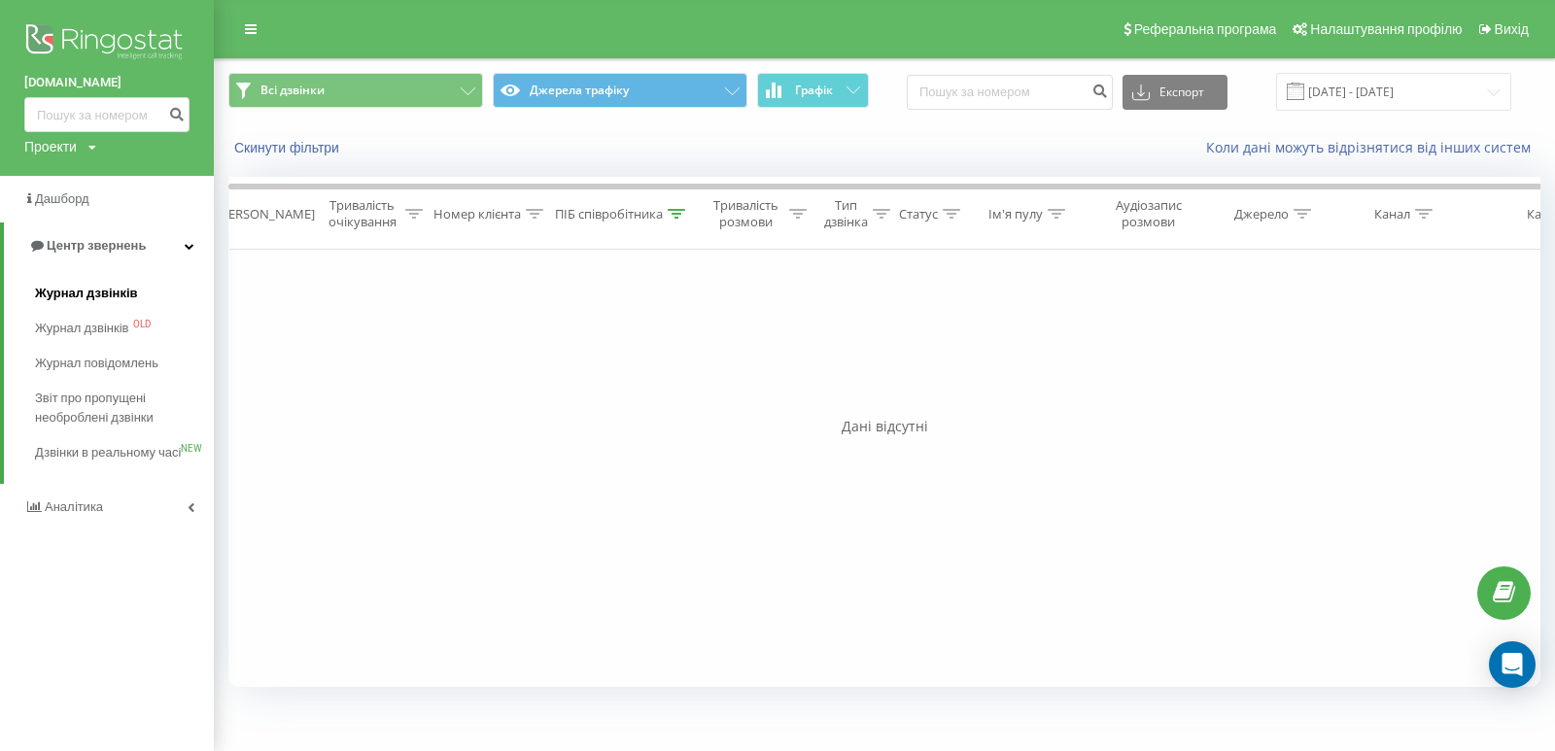
click at [135, 299] on link "Журнал дзвінків" at bounding box center [124, 293] width 179 height 35
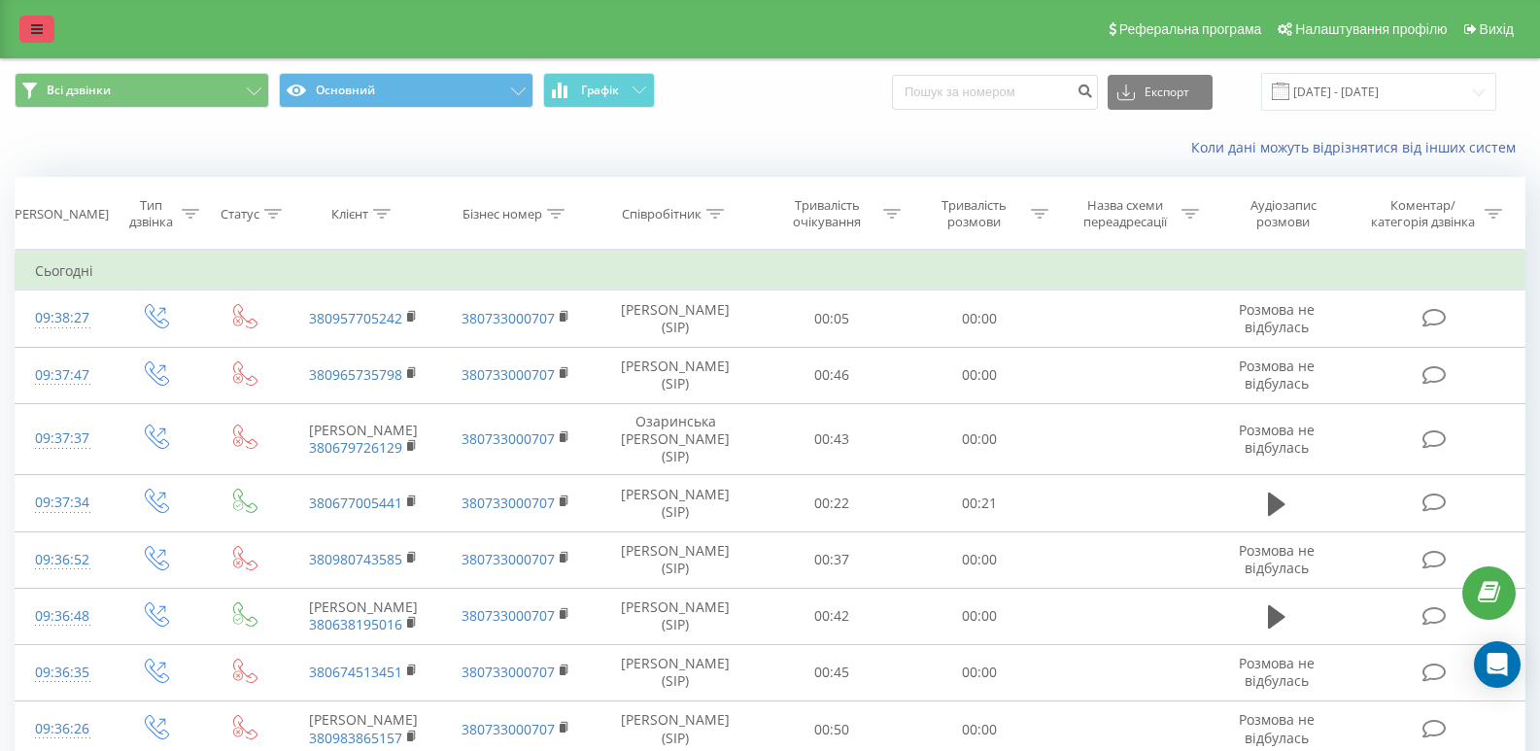
click at [24, 30] on link at bounding box center [36, 29] width 35 height 27
